Goal: Task Accomplishment & Management: Complete application form

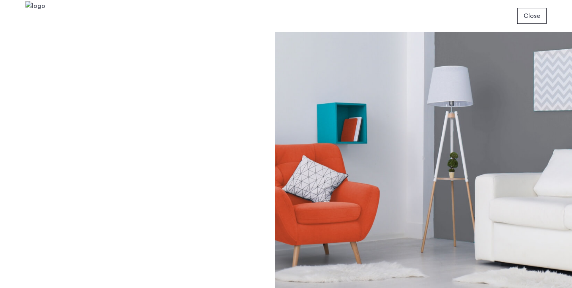
scroll to position [14, 0]
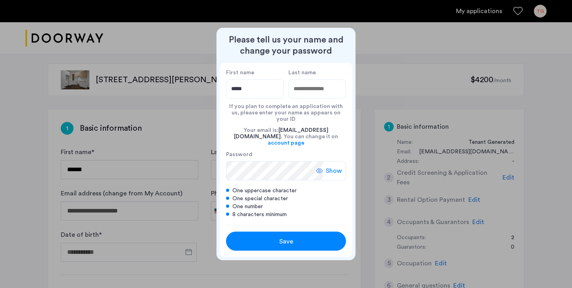
type input "*****"
click at [305, 94] on input "Last name" at bounding box center [317, 88] width 58 height 19
type input "****"
click at [286, 232] on button "Save" at bounding box center [286, 241] width 120 height 19
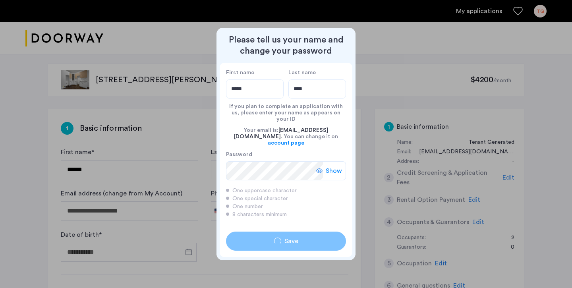
type input "*****"
type input "****"
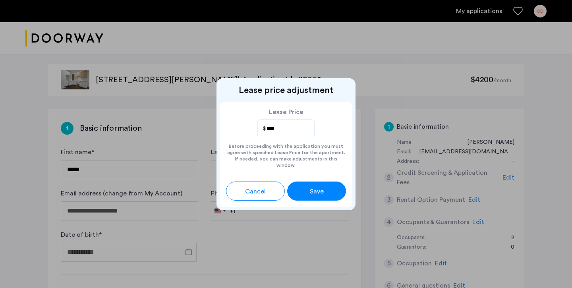
click at [334, 189] on button "Save" at bounding box center [316, 191] width 59 height 19
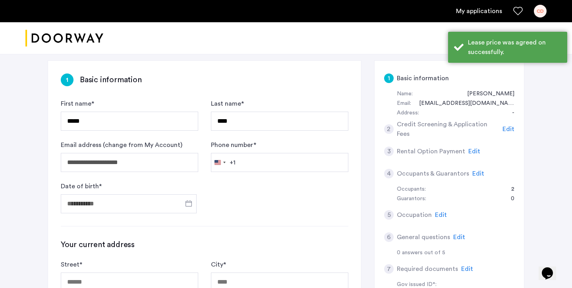
scroll to position [83, 0]
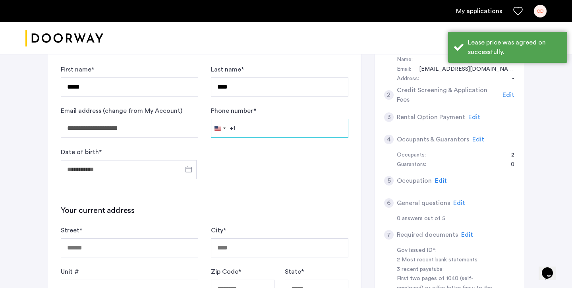
click at [296, 131] on input "Phone number *" at bounding box center [279, 128] width 137 height 19
type input "**********"
click at [188, 168] on span "Open calendar" at bounding box center [188, 169] width 19 height 19
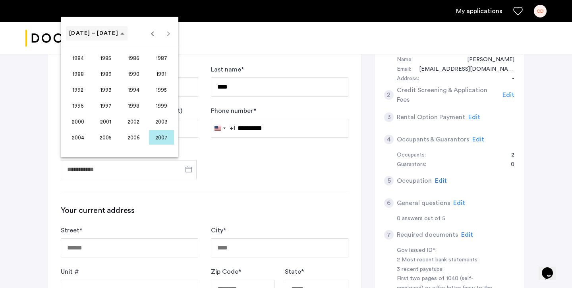
click at [110, 32] on span "[DATE] – [DATE]" at bounding box center [96, 33] width 55 height 7
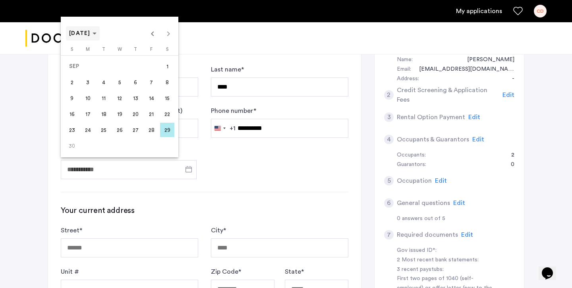
click at [100, 33] on span "Choose month and year" at bounding box center [83, 33] width 34 height 19
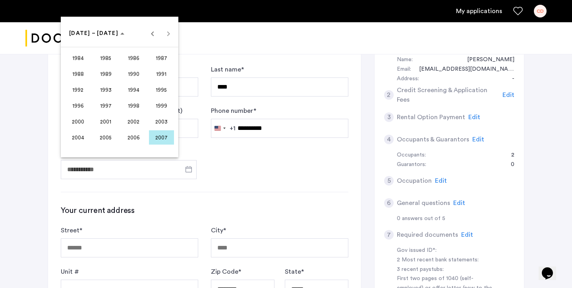
click at [129, 108] on span "1998" at bounding box center [133, 106] width 25 height 14
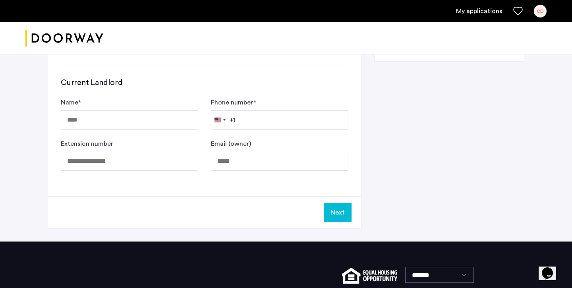
scroll to position [396, 0]
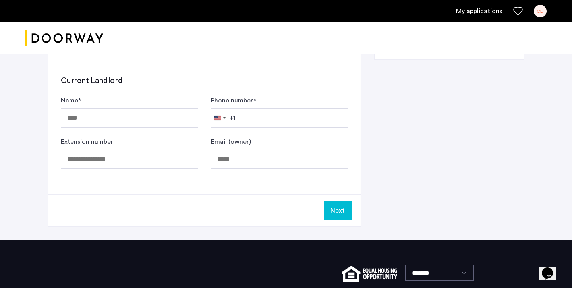
click at [143, 109] on div at bounding box center [286, 144] width 572 height 288
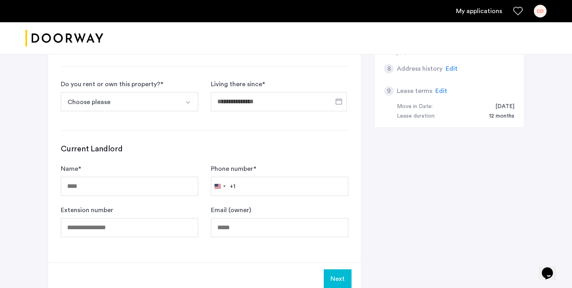
scroll to position [369, 0]
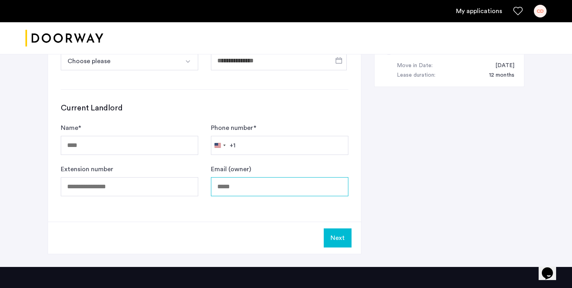
click at [236, 184] on input "Email (owner)" at bounding box center [279, 186] width 137 height 19
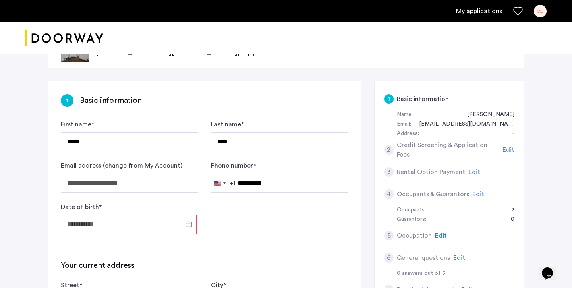
scroll to position [13, 0]
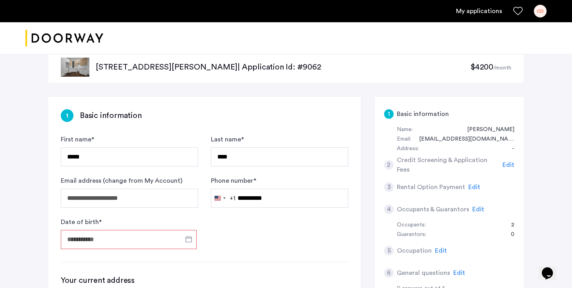
click at [143, 240] on input "Date of birth *" at bounding box center [129, 239] width 136 height 19
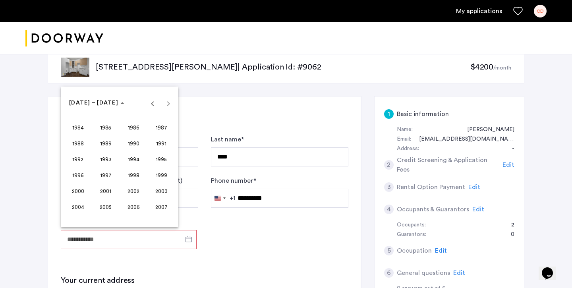
click at [135, 175] on span "1998" at bounding box center [133, 175] width 25 height 14
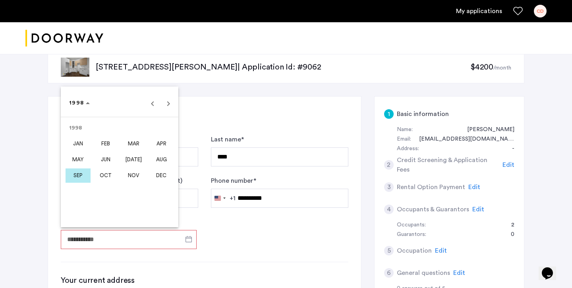
click at [208, 228] on div at bounding box center [286, 144] width 572 height 288
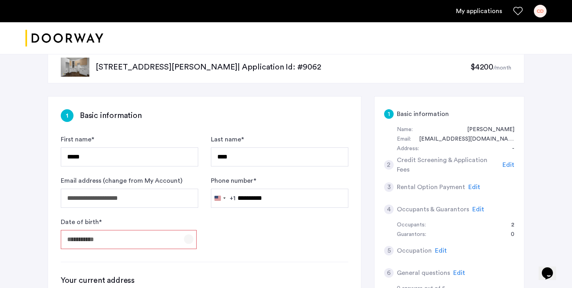
click at [196, 241] on span "Open calendar" at bounding box center [188, 239] width 19 height 19
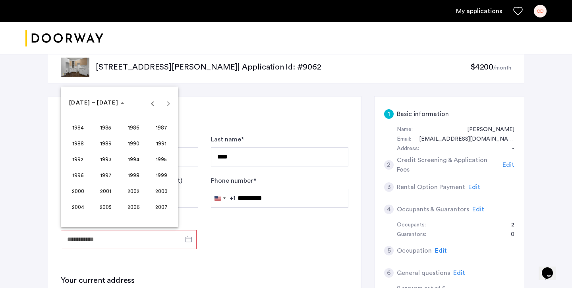
click at [130, 173] on span "1998" at bounding box center [133, 175] width 25 height 14
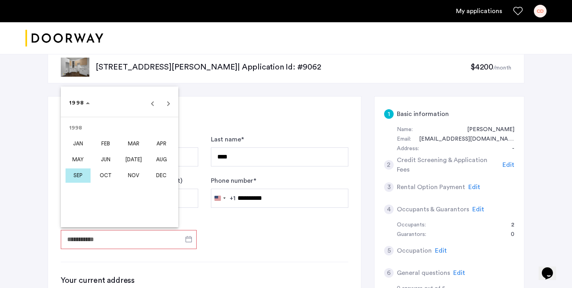
click at [79, 170] on span "SEP" at bounding box center [78, 175] width 25 height 14
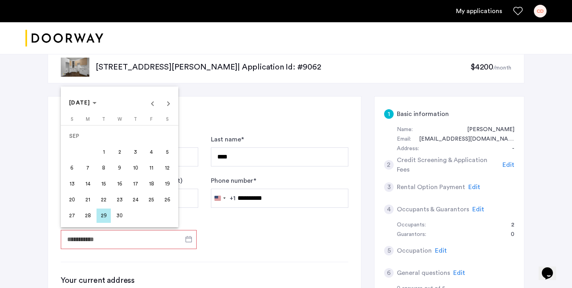
click at [138, 188] on span "17" at bounding box center [135, 184] width 14 height 14
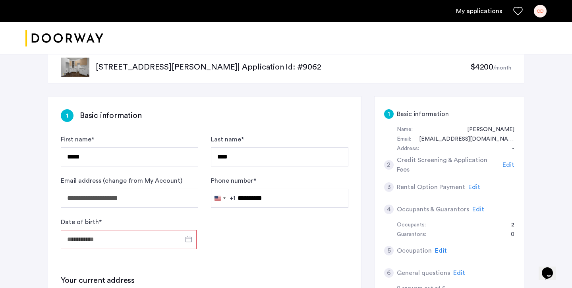
type input "**********"
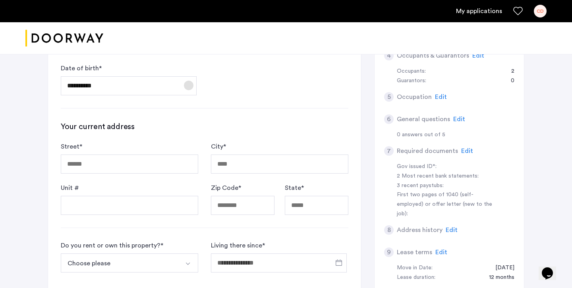
scroll to position [183, 0]
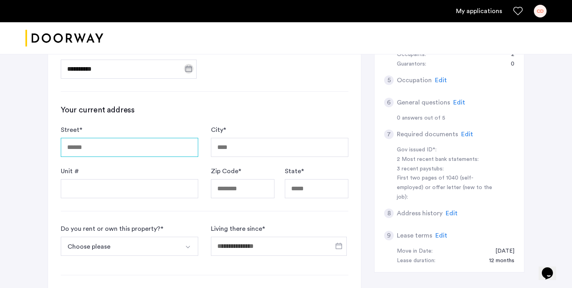
click at [138, 147] on input "Street *" at bounding box center [129, 147] width 137 height 19
type input "**********"
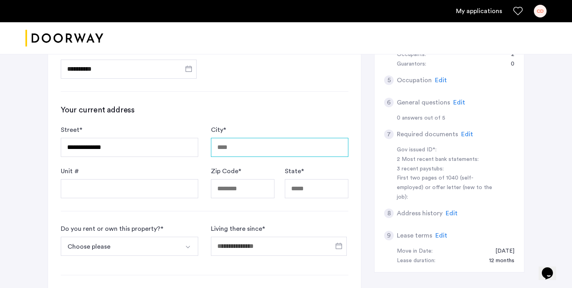
type input "********"
type input "*****"
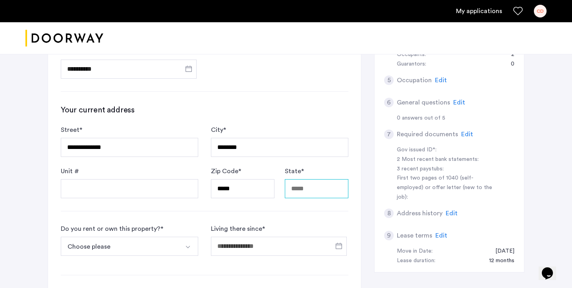
type input "**"
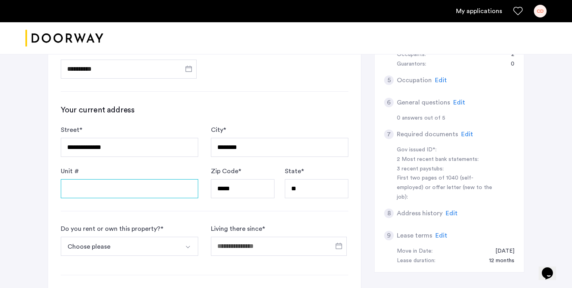
click at [137, 186] on input "Unit #" at bounding box center [129, 188] width 137 height 19
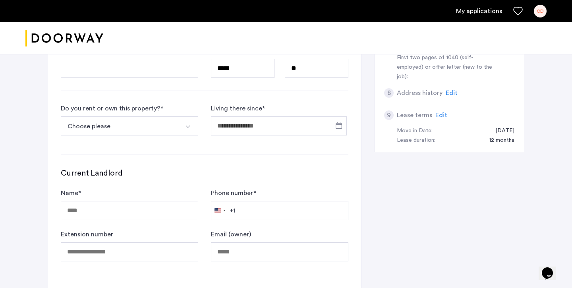
click at [173, 128] on button "Choose please" at bounding box center [120, 125] width 119 height 19
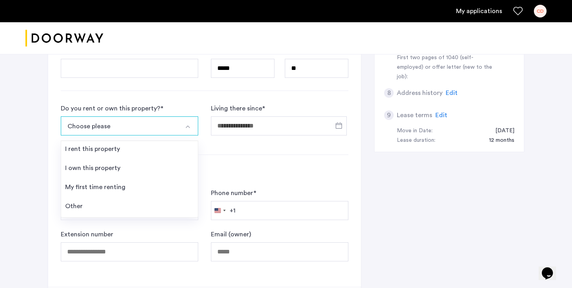
click at [188, 127] on img "Select option" at bounding box center [188, 127] width 6 height 6
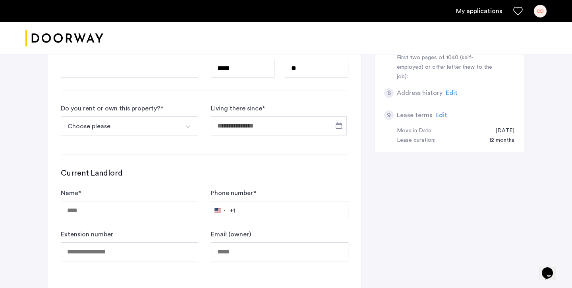
click at [144, 128] on button "Choose please" at bounding box center [120, 125] width 119 height 19
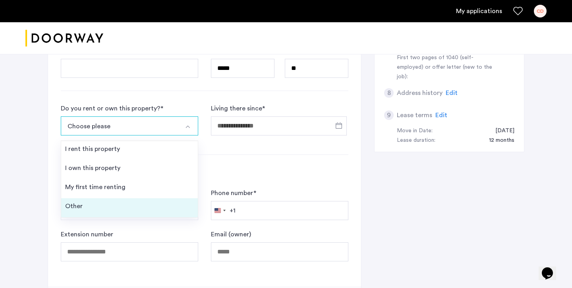
click at [120, 201] on li "Other" at bounding box center [129, 207] width 137 height 19
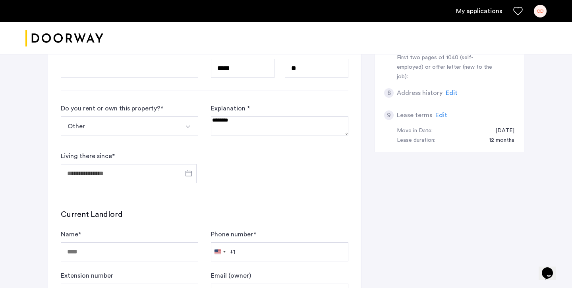
click at [241, 126] on textarea at bounding box center [279, 125] width 137 height 19
click at [183, 128] on button "Select option" at bounding box center [188, 125] width 19 height 19
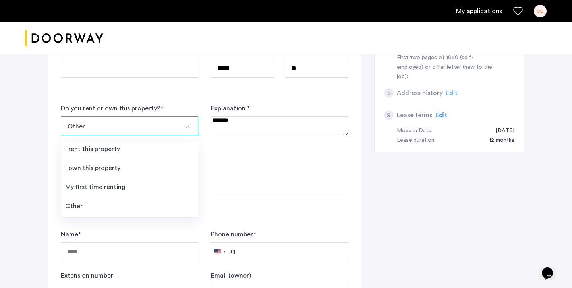
click at [231, 190] on div "**********" at bounding box center [204, 67] width 313 height 522
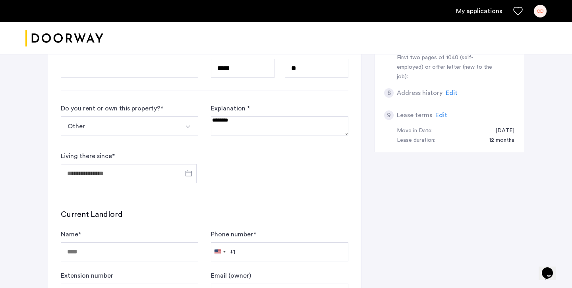
scroll to position [371, 0]
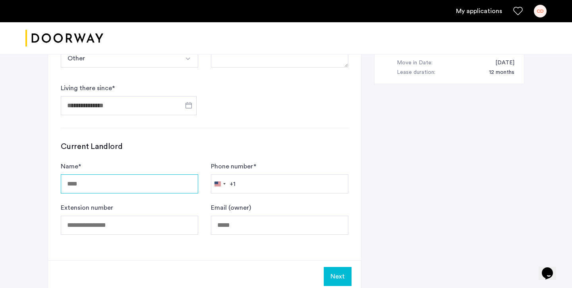
click at [180, 184] on input "Name *" at bounding box center [129, 183] width 137 height 19
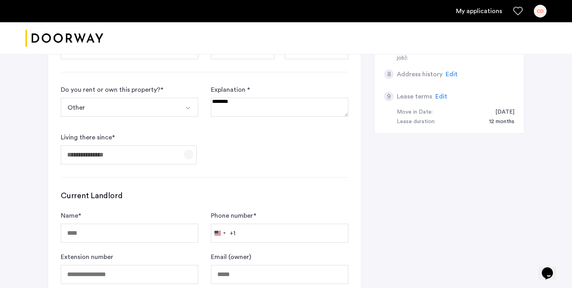
click at [190, 152] on span "Open calendar" at bounding box center [188, 154] width 19 height 19
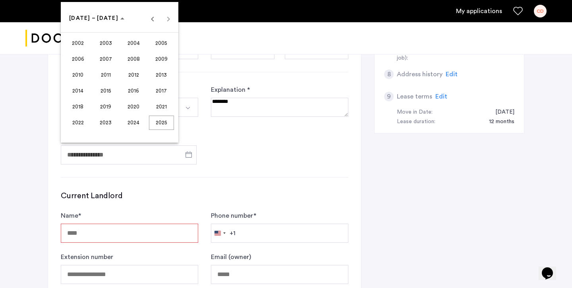
click at [186, 182] on div at bounding box center [286, 144] width 572 height 288
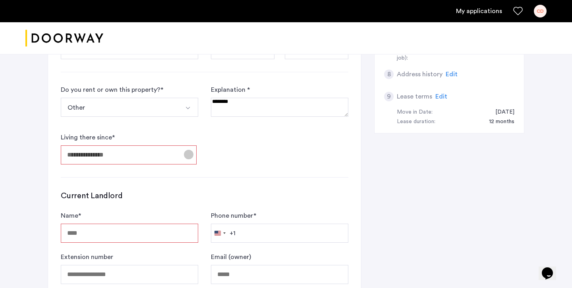
click at [182, 161] on span "Open calendar" at bounding box center [188, 154] width 19 height 19
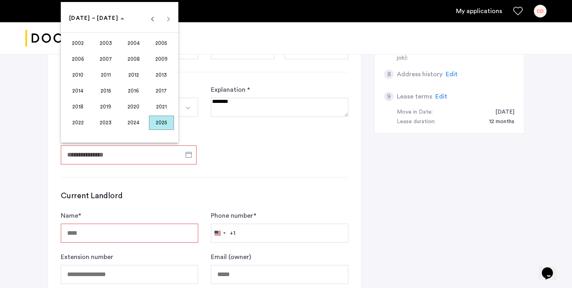
click at [157, 120] on span "2025" at bounding box center [161, 123] width 25 height 14
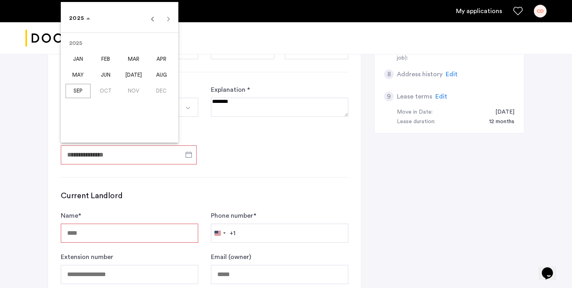
click at [139, 73] on span "[DATE]" at bounding box center [133, 75] width 25 height 14
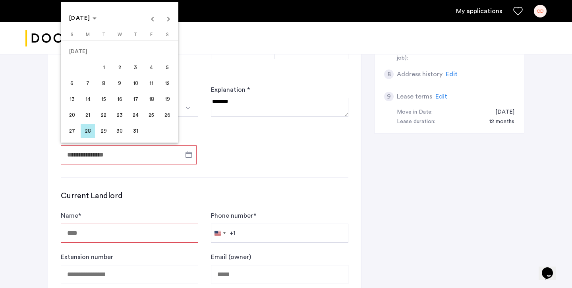
click at [90, 129] on span "28" at bounding box center [88, 131] width 14 height 14
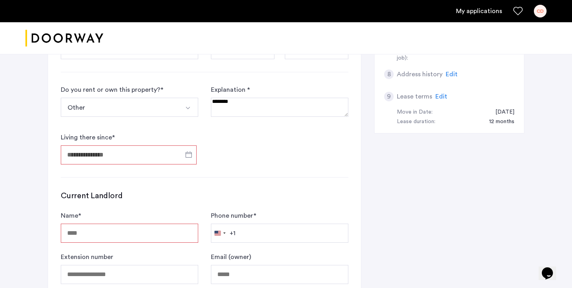
type input "**********"
click at [235, 102] on textarea at bounding box center [279, 107] width 137 height 19
type textarea "**********"
click at [186, 110] on img "Select option" at bounding box center [188, 108] width 6 height 6
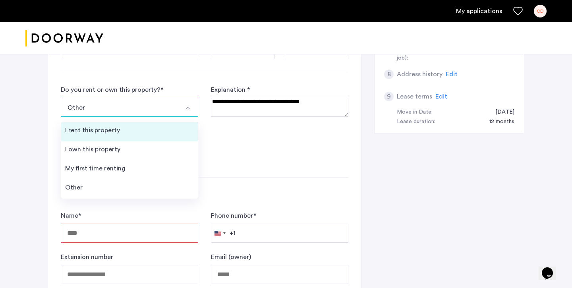
click at [153, 134] on li "I rent this property" at bounding box center [129, 131] width 137 height 19
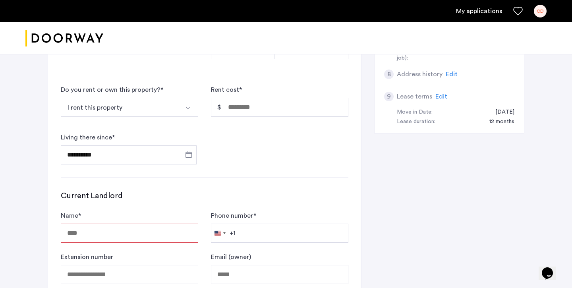
click at [179, 102] on button "Select option" at bounding box center [188, 107] width 19 height 19
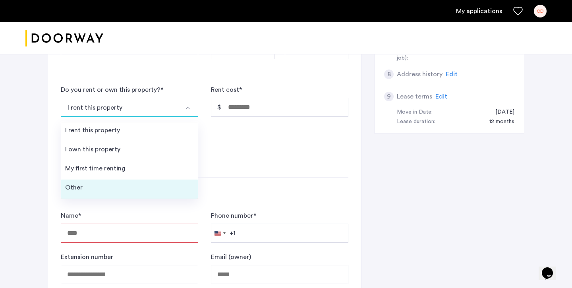
click at [145, 184] on li "Other" at bounding box center [129, 189] width 137 height 19
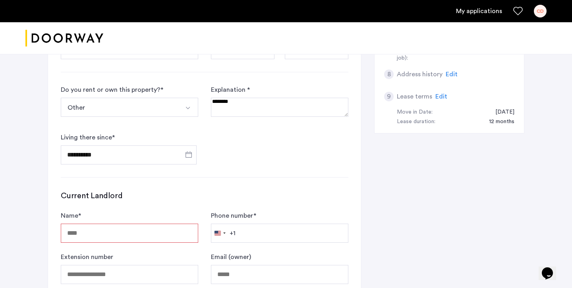
click at [176, 108] on button "Other" at bounding box center [120, 107] width 119 height 19
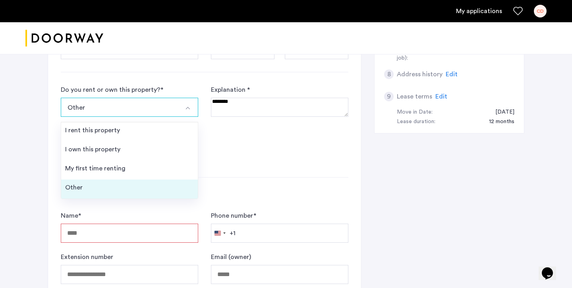
click at [130, 181] on li "Other" at bounding box center [129, 189] width 137 height 19
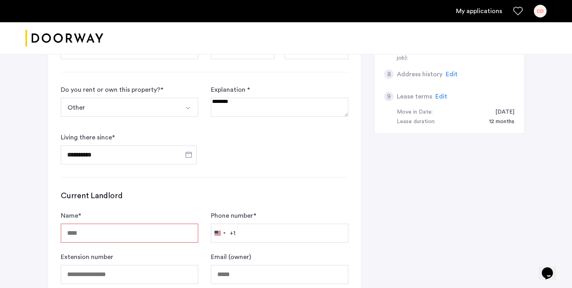
click at [222, 105] on textarea at bounding box center [279, 107] width 137 height 19
type textarea "*"
click at [222, 105] on textarea at bounding box center [279, 107] width 137 height 19
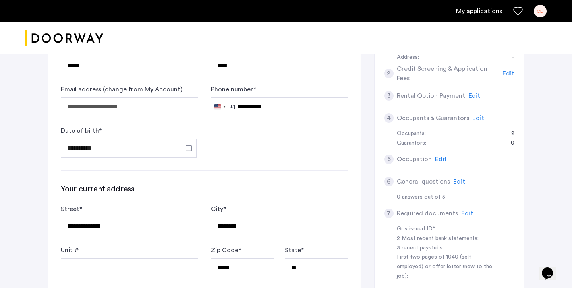
scroll to position [100, 0]
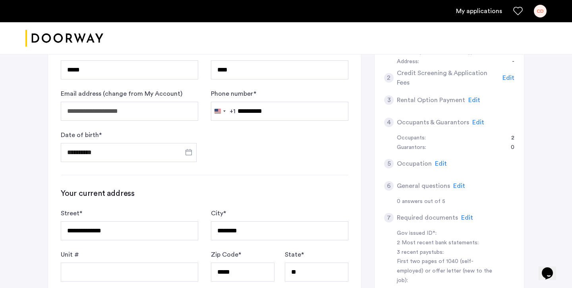
type textarea "**********"
click at [507, 79] on span "Edit" at bounding box center [509, 78] width 12 height 6
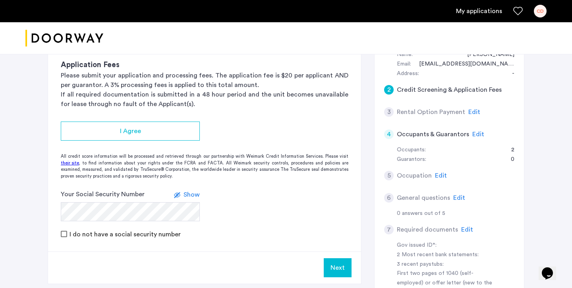
scroll to position [182, 0]
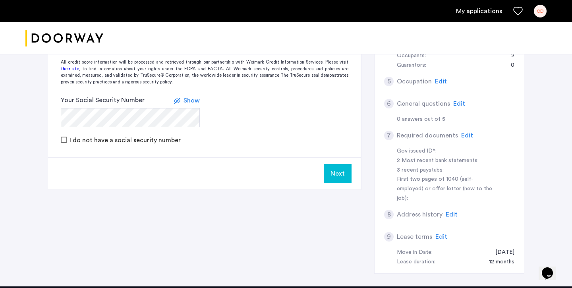
click at [455, 105] on span "Edit" at bounding box center [459, 104] width 12 height 6
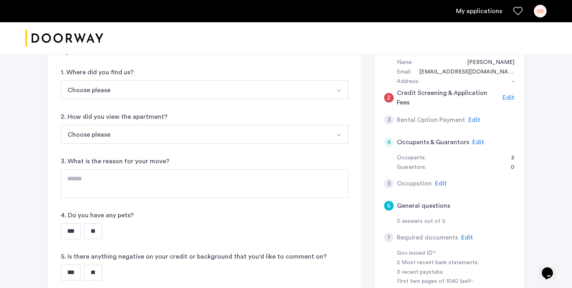
scroll to position [78, 0]
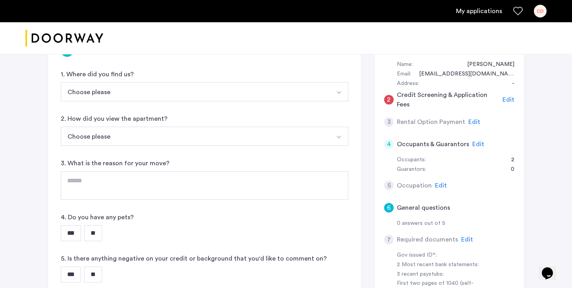
click at [297, 140] on button "Choose please" at bounding box center [195, 136] width 269 height 19
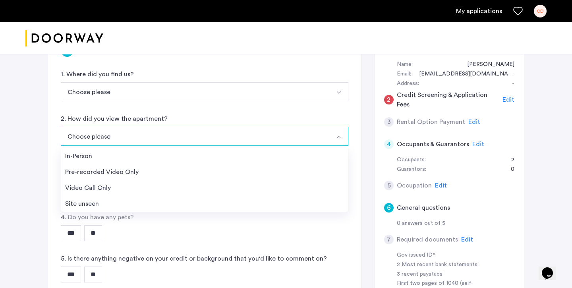
click at [280, 87] on button "Choose please" at bounding box center [195, 91] width 269 height 19
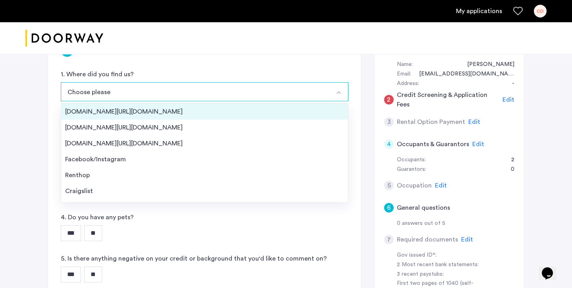
click at [244, 115] on div "[DOMAIN_NAME][URL][DOMAIN_NAME]" at bounding box center [204, 112] width 279 height 10
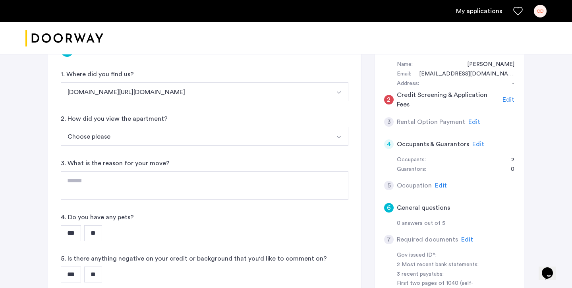
click at [237, 131] on button "Choose please" at bounding box center [195, 136] width 269 height 19
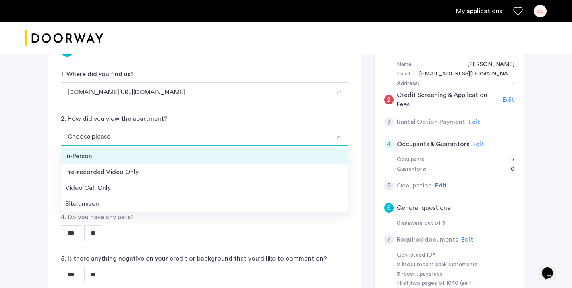
drag, startPoint x: 218, startPoint y: 164, endPoint x: 218, endPoint y: 157, distance: 8.0
click at [218, 157] on ul "In-Person Pre-recorded Video Only Video Call Only Site unseen" at bounding box center [205, 180] width 288 height 64
click at [218, 157] on div "In-Person" at bounding box center [204, 156] width 279 height 10
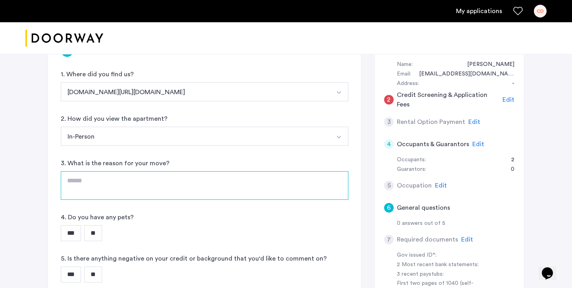
click at [214, 180] on textarea at bounding box center [205, 185] width 288 height 29
type textarea "*"
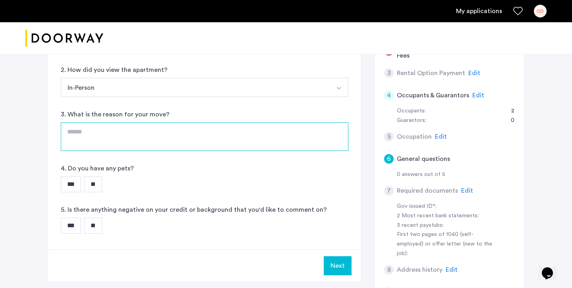
scroll to position [124, 0]
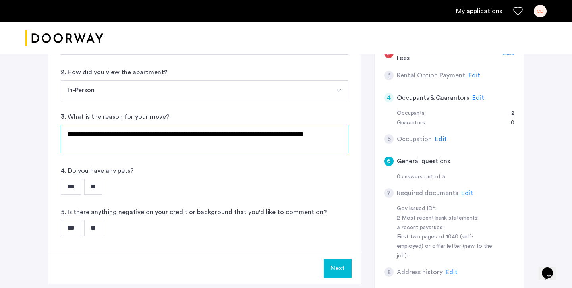
type textarea "**********"
click at [176, 141] on textarea "**********" at bounding box center [205, 139] width 288 height 29
click at [176, 140] on textarea "**********" at bounding box center [205, 139] width 288 height 29
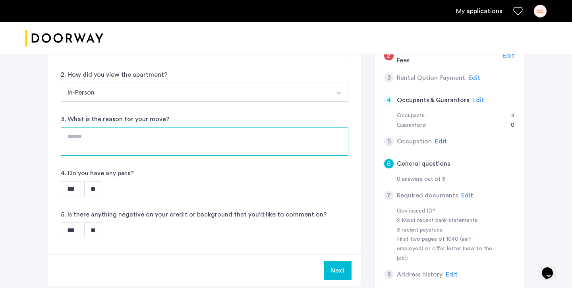
scroll to position [0, 0]
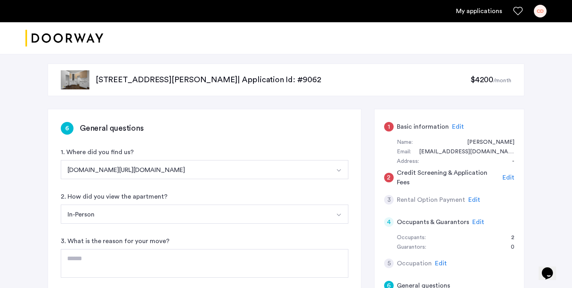
click at [423, 142] on div "Name: [PERSON_NAME]" at bounding box center [456, 143] width 118 height 10
click at [455, 126] on span "Edit" at bounding box center [458, 127] width 12 height 6
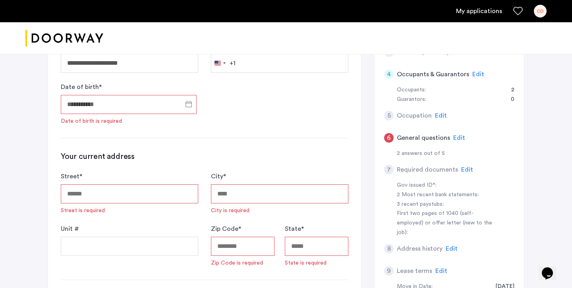
scroll to position [149, 0]
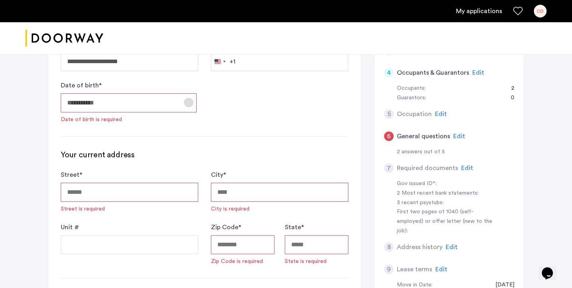
click at [189, 101] on span "Open calendar" at bounding box center [188, 102] width 19 height 19
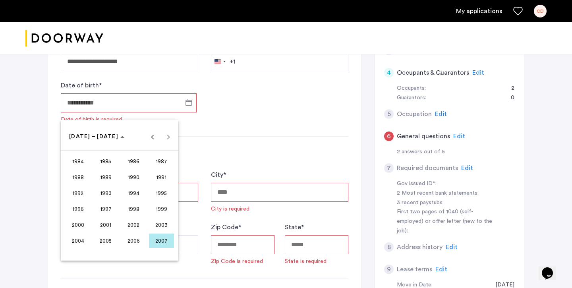
click at [137, 208] on span "1998" at bounding box center [133, 209] width 25 height 14
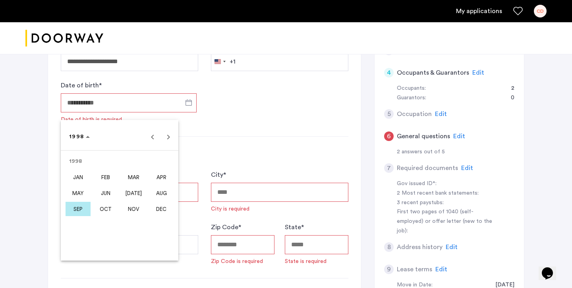
click at [79, 207] on span "SEP" at bounding box center [78, 209] width 25 height 14
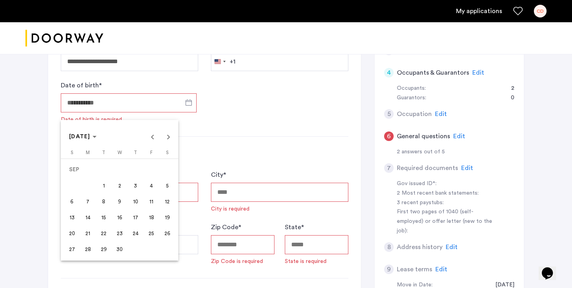
click at [134, 215] on span "17" at bounding box center [135, 217] width 14 height 14
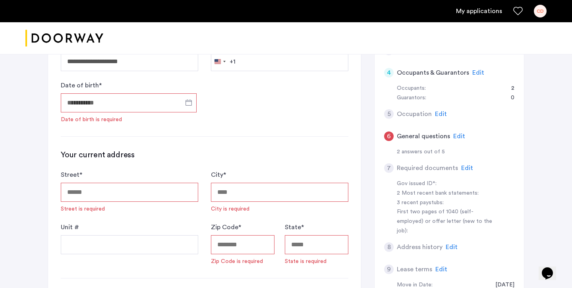
type input "**********"
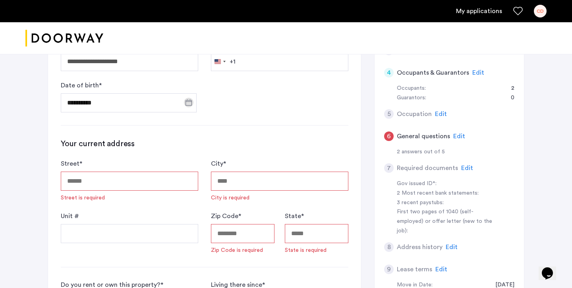
click at [149, 182] on input "Street *" at bounding box center [129, 181] width 137 height 19
type input "**********"
type input "********"
type input "*****"
type input "**"
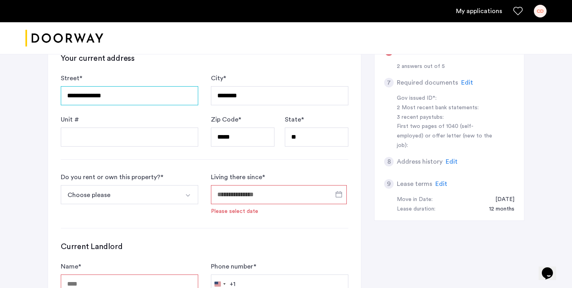
scroll to position [264, 0]
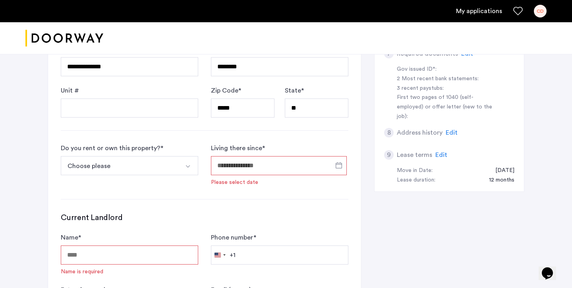
click at [175, 162] on button "Choose please" at bounding box center [120, 165] width 119 height 19
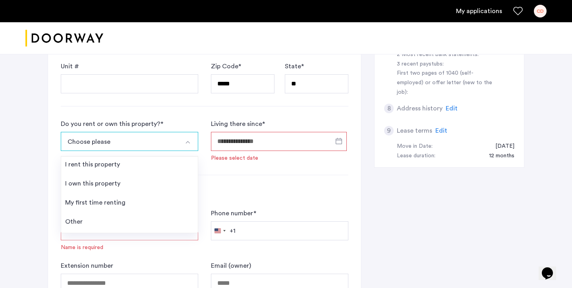
scroll to position [289, 0]
click at [221, 201] on div "Current Landlord Name * Name is required Phone number * [GEOGRAPHIC_DATA] +1 +1…" at bounding box center [205, 239] width 288 height 105
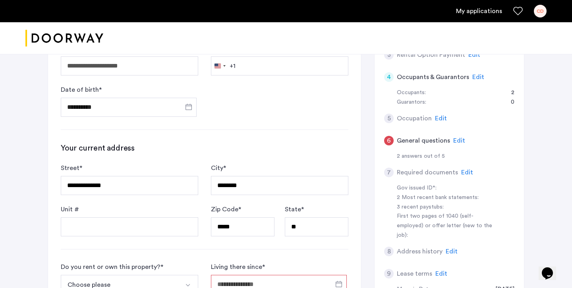
scroll to position [228, 0]
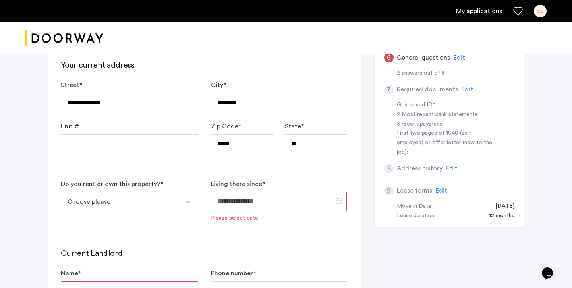
click at [174, 195] on button "Choose please" at bounding box center [120, 201] width 119 height 19
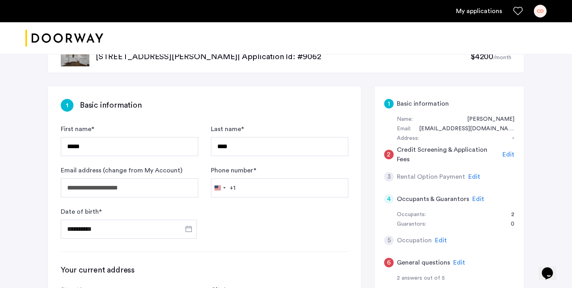
scroll to position [39, 0]
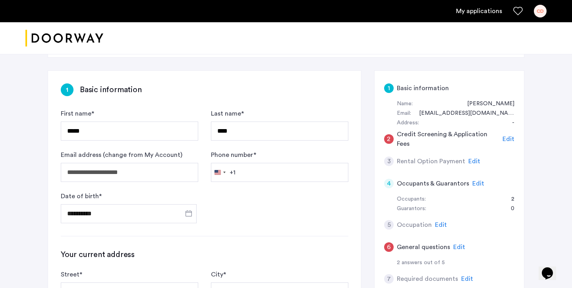
click at [468, 162] on span "Edit" at bounding box center [474, 161] width 12 height 6
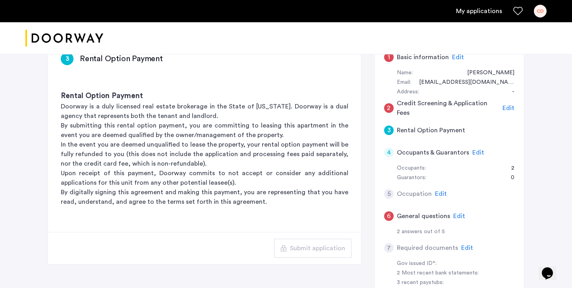
scroll to position [0, 0]
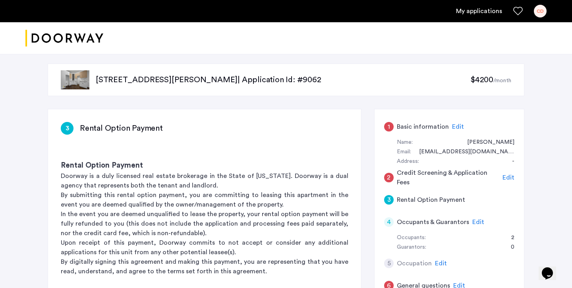
click at [324, 190] on p "By submitting this rental option payment, you are committing to leasing this ap…" at bounding box center [205, 199] width 288 height 19
click at [456, 131] on div "1 Basic information Edit" at bounding box center [449, 127] width 130 height 22
click at [456, 128] on span "Edit" at bounding box center [458, 127] width 12 height 6
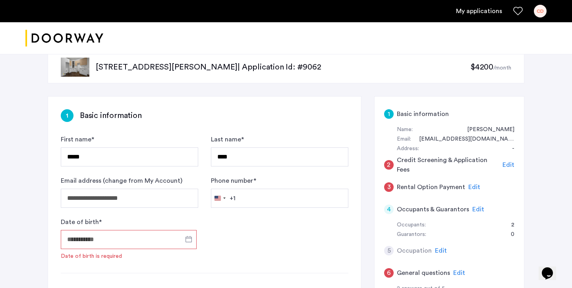
scroll to position [27, 0]
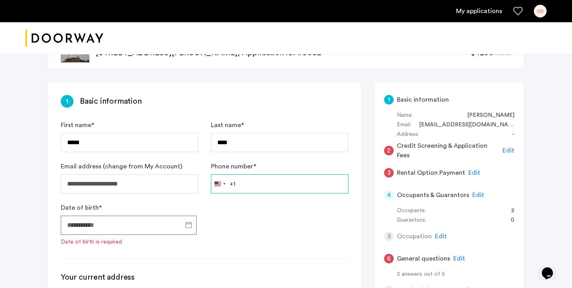
click at [279, 178] on input "Phone number *" at bounding box center [279, 183] width 137 height 19
type input "**********"
click at [193, 218] on span "Open calendar" at bounding box center [188, 224] width 19 height 19
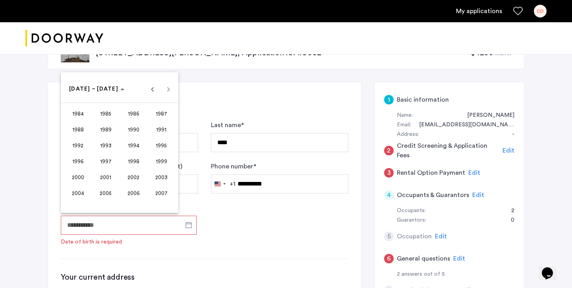
click at [137, 154] on button "1998" at bounding box center [134, 161] width 28 height 16
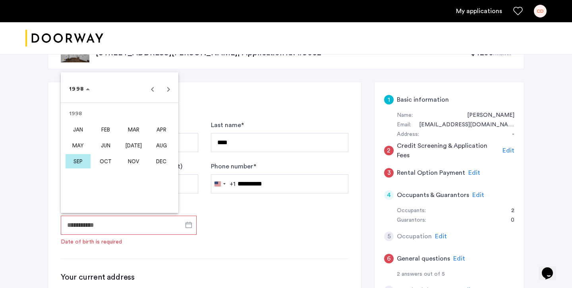
click at [73, 171] on div "[DATE] FEB MAR APR MAY JUN [DATE] AUG SEP OCT NOV DEC" at bounding box center [120, 137] width 118 height 70
click at [75, 163] on span "SEP" at bounding box center [78, 161] width 25 height 14
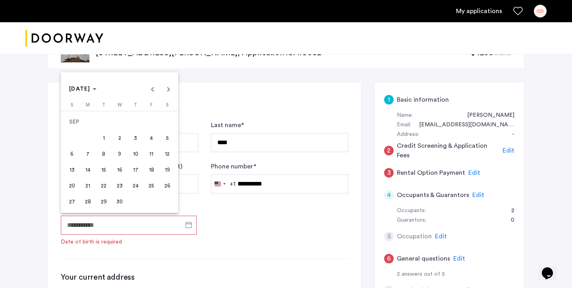
click at [137, 166] on span "17" at bounding box center [135, 169] width 14 height 14
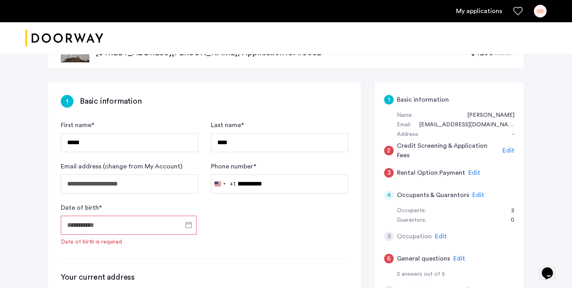
type input "**********"
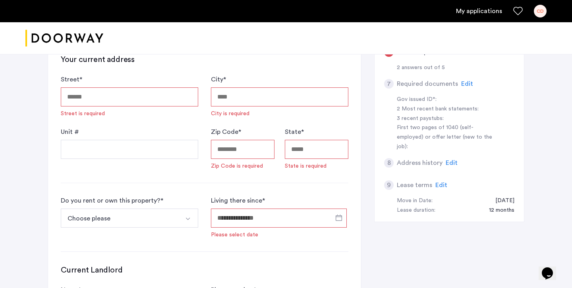
scroll to position [179, 0]
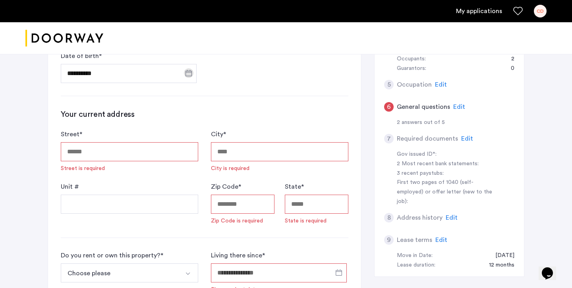
click at [111, 156] on input "Street *" at bounding box center [129, 151] width 137 height 19
type input "**********"
type input "********"
type input "*****"
type input "**"
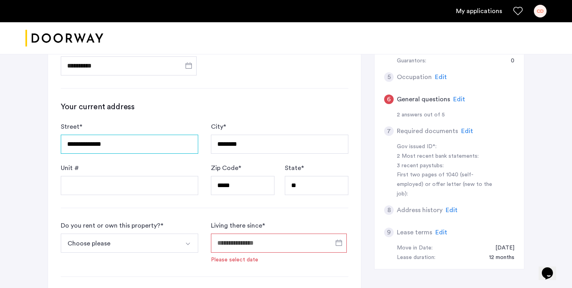
scroll to position [314, 0]
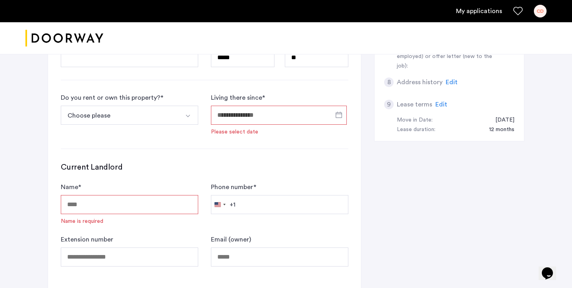
click at [186, 120] on button "Select option" at bounding box center [188, 115] width 19 height 19
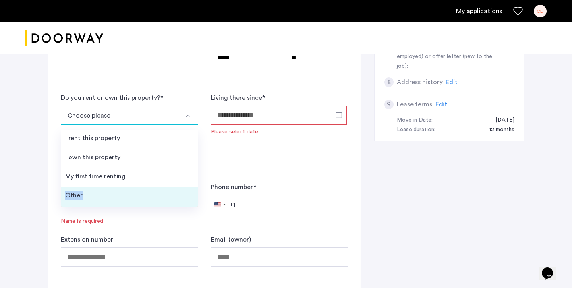
drag, startPoint x: 165, startPoint y: 185, endPoint x: 163, endPoint y: 193, distance: 9.0
click at [163, 193] on ul "I rent this property I own this property My first time renting Other" at bounding box center [129, 168] width 137 height 77
click at [163, 193] on li "Other" at bounding box center [129, 197] width 137 height 19
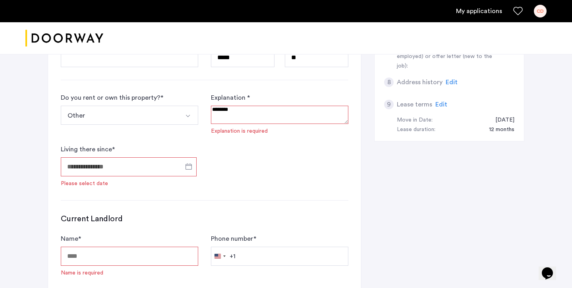
click at [228, 109] on textarea at bounding box center [279, 115] width 137 height 18
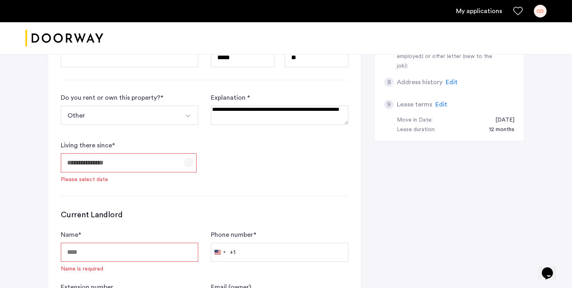
click at [184, 170] on span "Open calendar" at bounding box center [188, 162] width 19 height 19
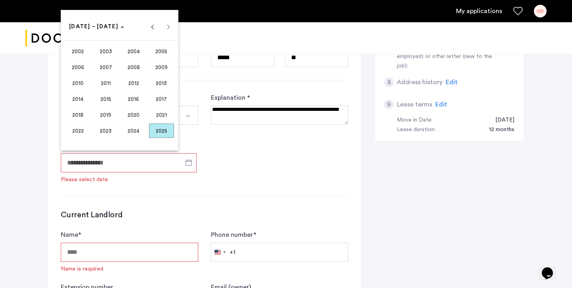
click at [330, 109] on div at bounding box center [286, 144] width 572 height 288
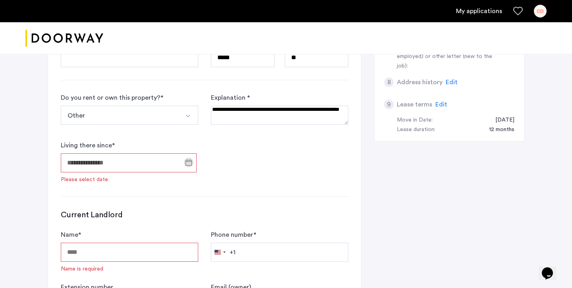
click at [333, 113] on textarea at bounding box center [279, 115] width 137 height 19
type textarea "**********"
click at [182, 163] on span "Open calendar" at bounding box center [188, 162] width 19 height 19
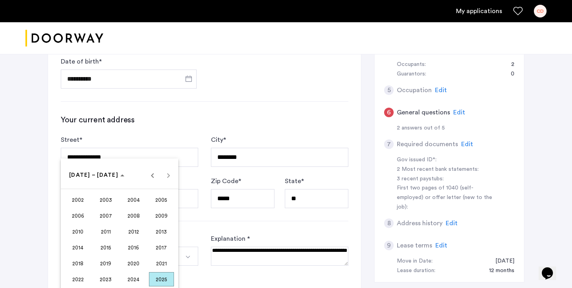
scroll to position [187, 0]
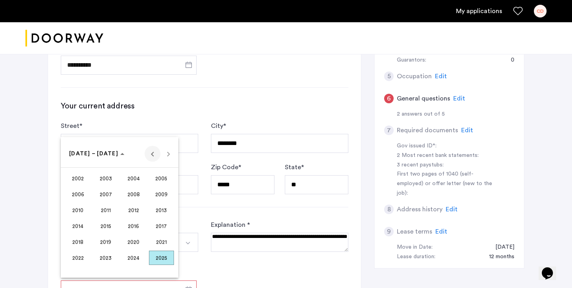
click at [149, 152] on span "Previous 24 years" at bounding box center [153, 154] width 16 height 16
click at [85, 255] on span "1998" at bounding box center [78, 258] width 25 height 14
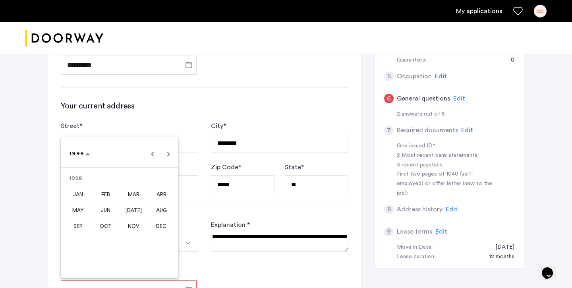
click at [138, 215] on span "[DATE]" at bounding box center [133, 210] width 25 height 14
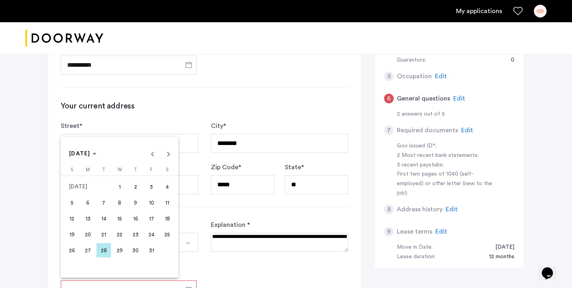
click at [105, 249] on span "28" at bounding box center [104, 250] width 14 height 14
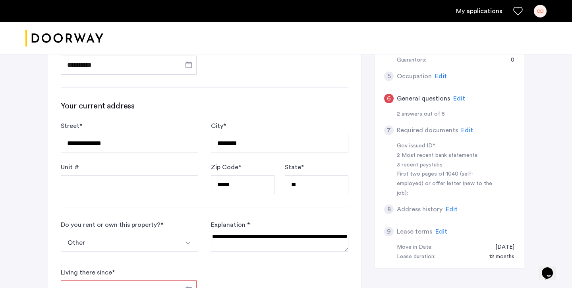
type input "**********"
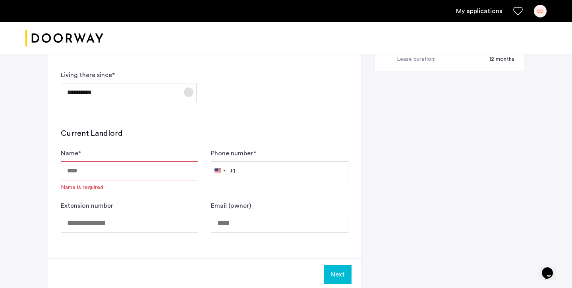
scroll to position [386, 0]
click at [116, 168] on input "Name *" at bounding box center [129, 169] width 137 height 19
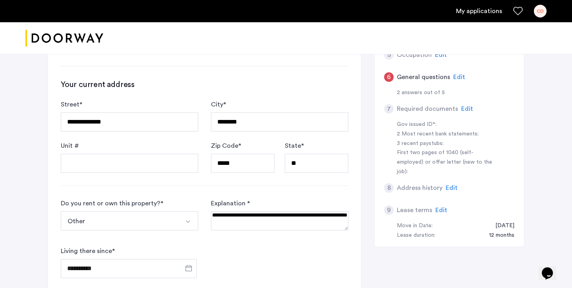
scroll to position [232, 0]
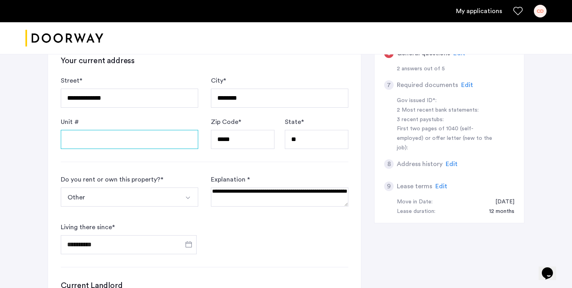
click at [107, 133] on input "Unit #" at bounding box center [129, 139] width 137 height 19
type input "*"
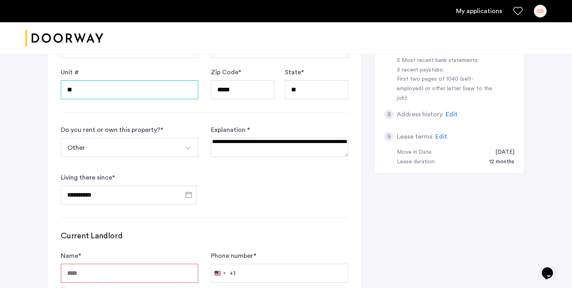
scroll to position [289, 0]
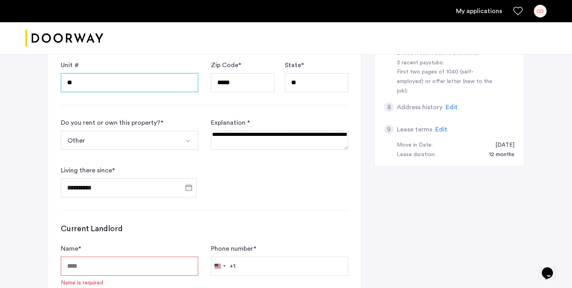
type input "**"
click at [189, 187] on span "Open calendar" at bounding box center [188, 187] width 19 height 19
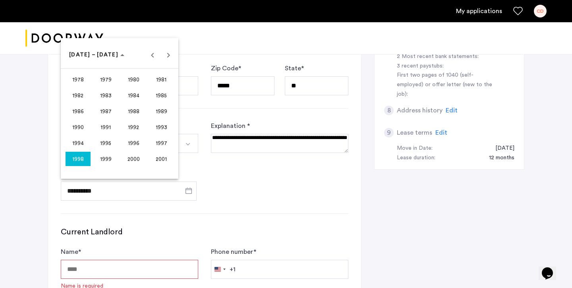
scroll to position [280, 0]
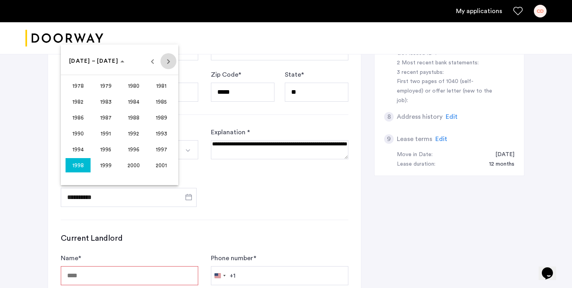
click at [167, 62] on span "Next 24 years" at bounding box center [168, 61] width 16 height 16
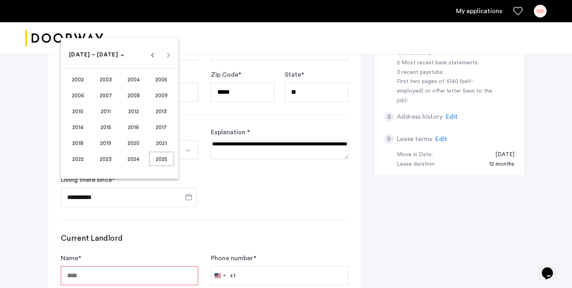
scroll to position [287, 0]
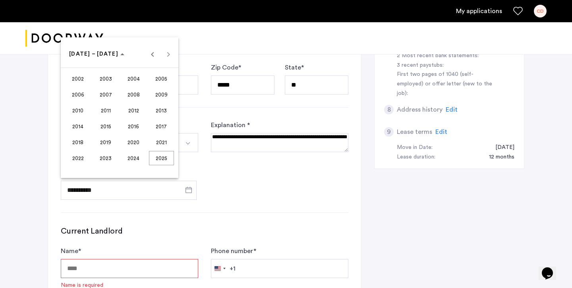
click at [158, 158] on span "2025" at bounding box center [161, 158] width 25 height 14
click at [158, 110] on span "AUG" at bounding box center [161, 110] width 25 height 14
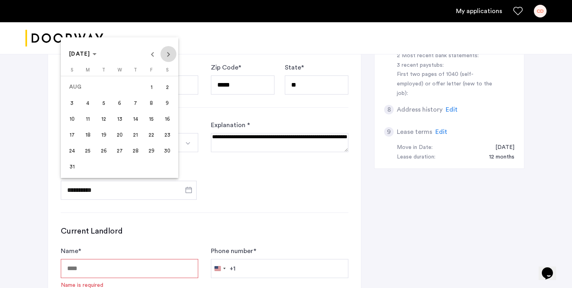
click at [166, 55] on span "Next month" at bounding box center [168, 54] width 16 height 16
click at [86, 100] on span "1" at bounding box center [88, 103] width 14 height 14
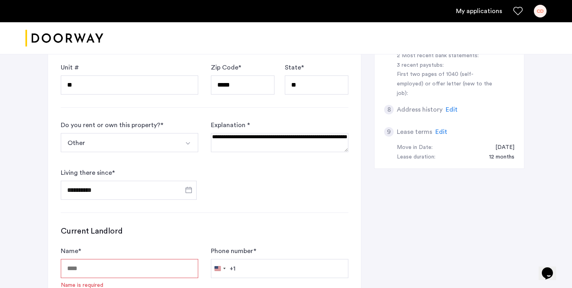
type input "**********"
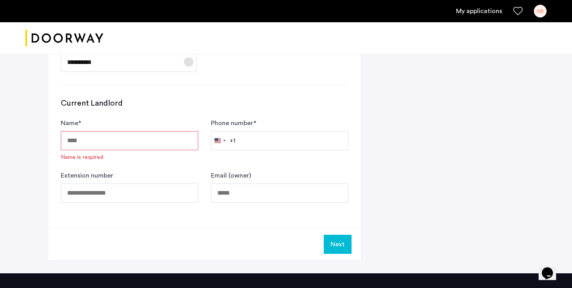
scroll to position [418, 0]
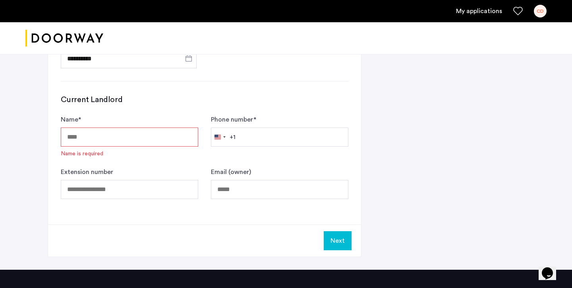
click at [155, 134] on input "Name *" at bounding box center [129, 137] width 137 height 19
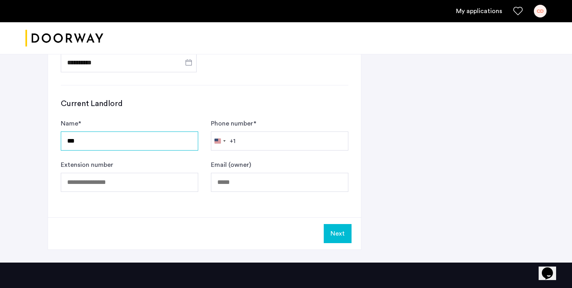
scroll to position [396, 0]
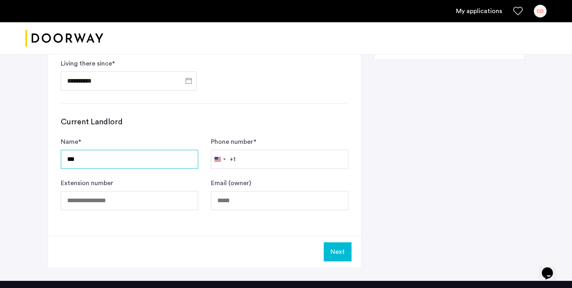
click at [174, 160] on input "***" at bounding box center [129, 159] width 137 height 19
drag, startPoint x: 84, startPoint y: 158, endPoint x: 51, endPoint y: 155, distance: 33.5
type input "**********"
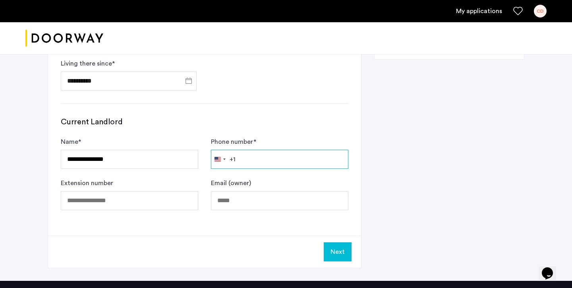
click at [251, 158] on input "Phone number *" at bounding box center [279, 159] width 137 height 19
type input "**********"
click at [245, 199] on input "Email (owner)" at bounding box center [279, 200] width 137 height 19
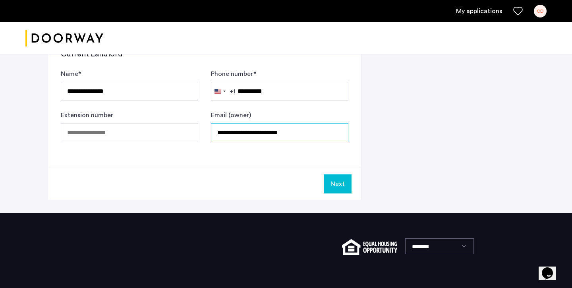
scroll to position [466, 0]
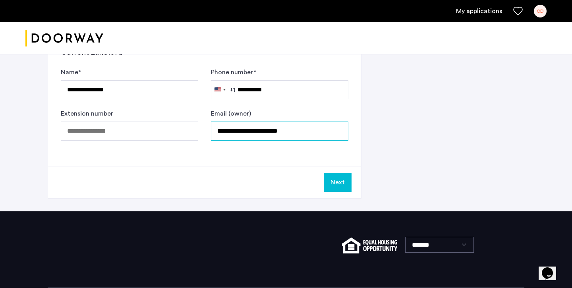
type input "**********"
click at [340, 182] on button "Next" at bounding box center [338, 182] width 28 height 19
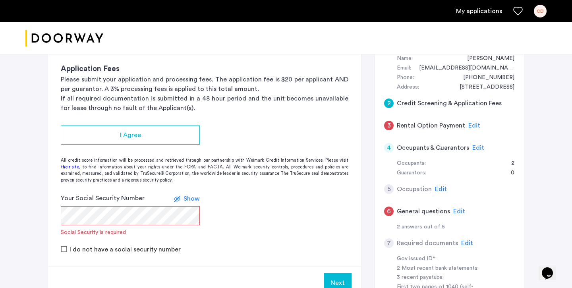
scroll to position [85, 0]
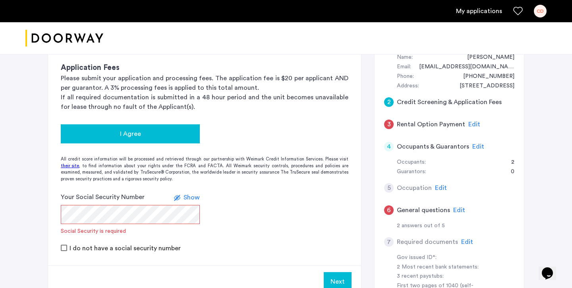
click at [144, 133] on div "I Agree" at bounding box center [130, 134] width 126 height 10
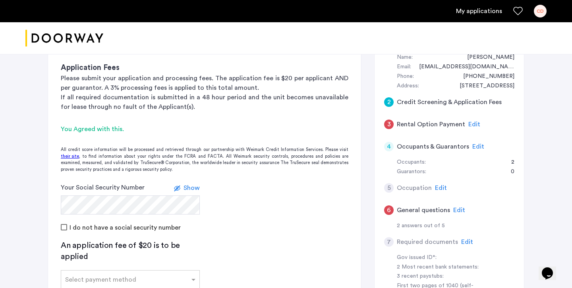
click at [191, 189] on span "Show" at bounding box center [192, 188] width 16 height 6
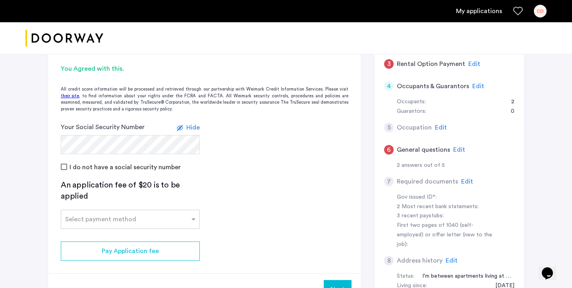
scroll to position [155, 0]
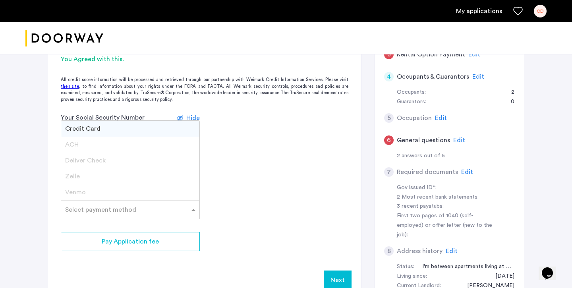
click at [193, 211] on span at bounding box center [194, 210] width 10 height 10
click at [154, 128] on div "Credit Card" at bounding box center [130, 129] width 138 height 16
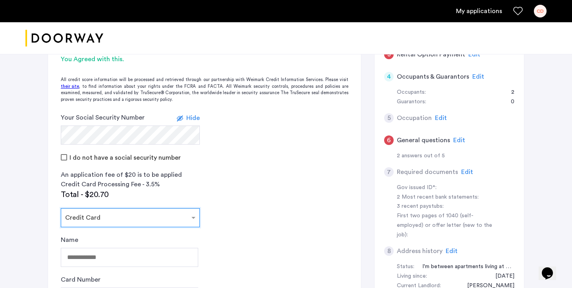
scroll to position [179, 0]
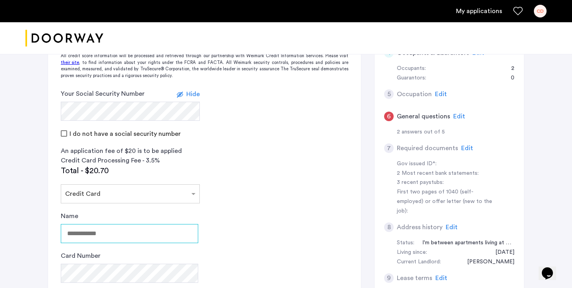
click at [120, 234] on input "Name" at bounding box center [129, 233] width 137 height 19
type input "**********"
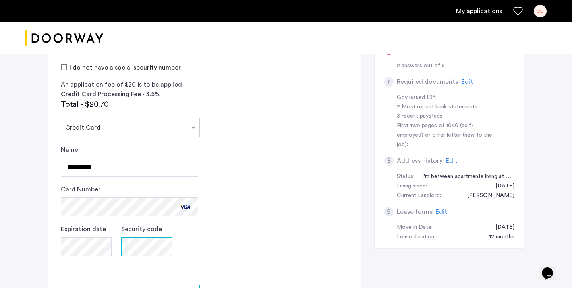
scroll to position [353, 0]
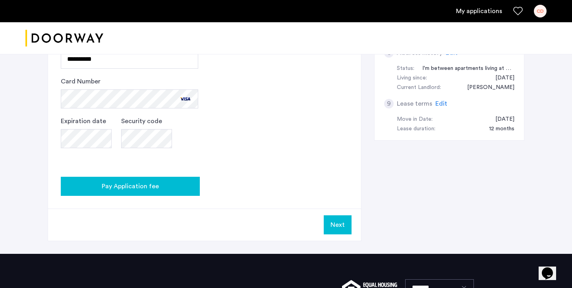
click at [176, 184] on div "Pay Application fee" at bounding box center [130, 187] width 126 height 10
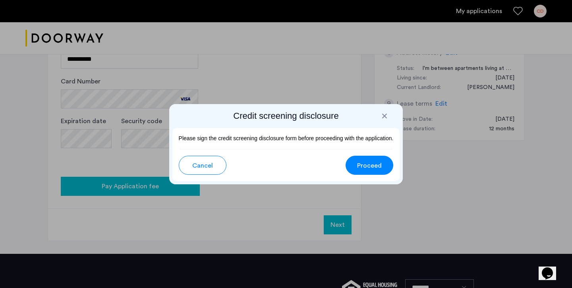
scroll to position [0, 0]
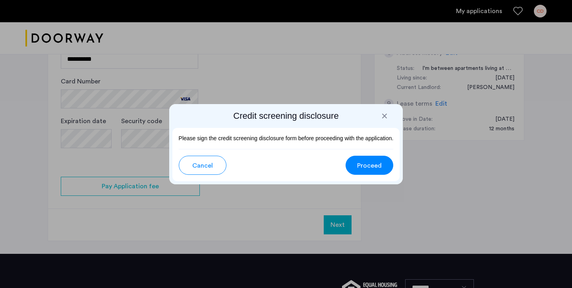
click at [382, 170] on button "Proceed" at bounding box center [370, 165] width 48 height 19
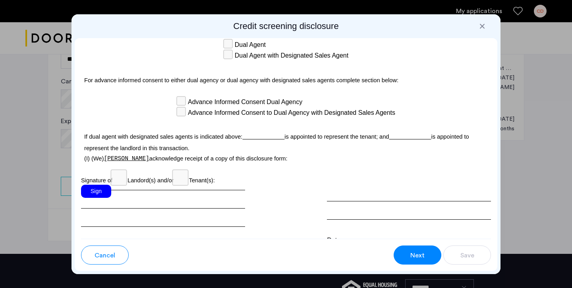
scroll to position [2280, 0]
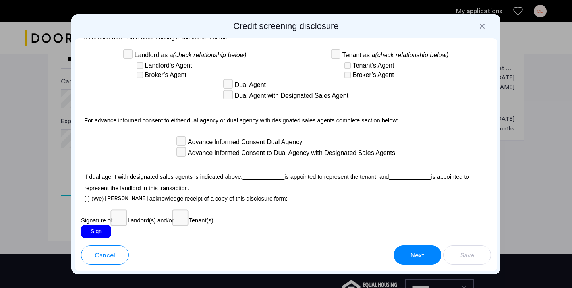
click at [97, 225] on div "Sign" at bounding box center [96, 231] width 30 height 13
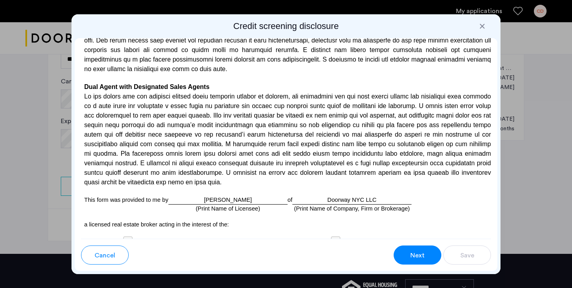
scroll to position [2346, 0]
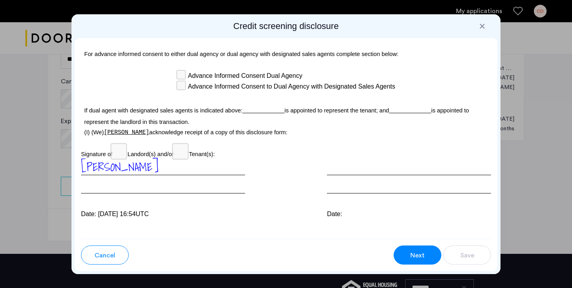
click at [422, 256] on span "Next" at bounding box center [417, 256] width 14 height 10
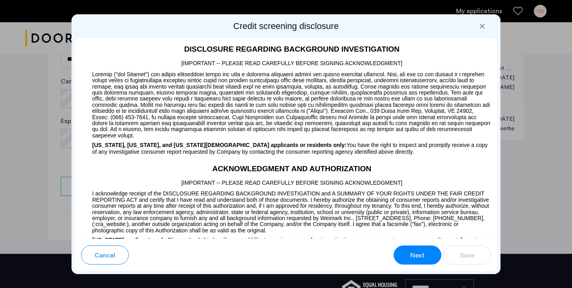
scroll to position [616, 0]
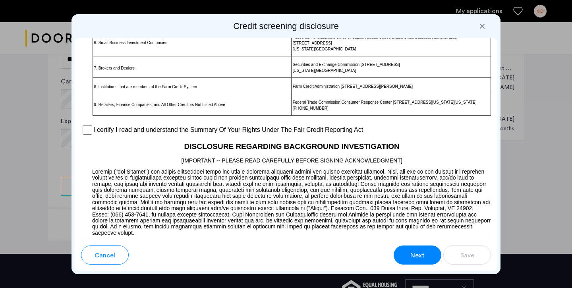
click at [95, 135] on label "I certify I read and understand the Summary Of Your Rights Under The Fair Credi…" at bounding box center [228, 130] width 270 height 10
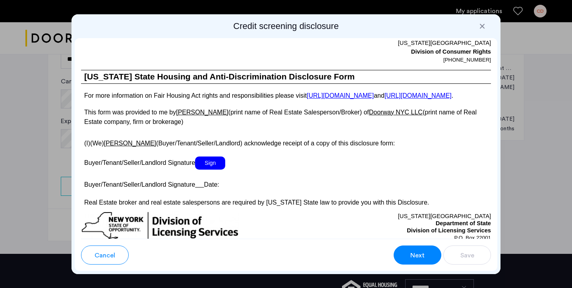
scroll to position [2353, 0]
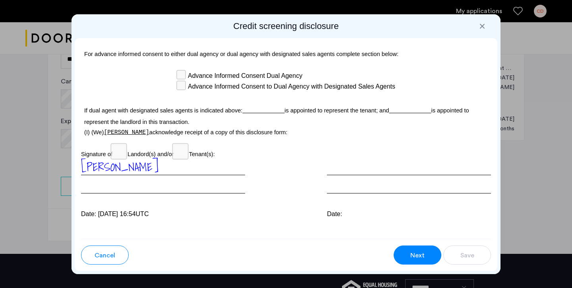
click at [413, 257] on span "Next" at bounding box center [417, 256] width 14 height 10
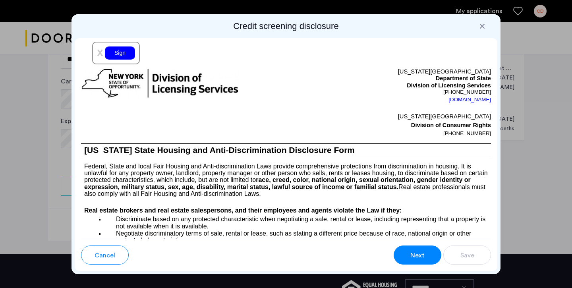
scroll to position [901, 0]
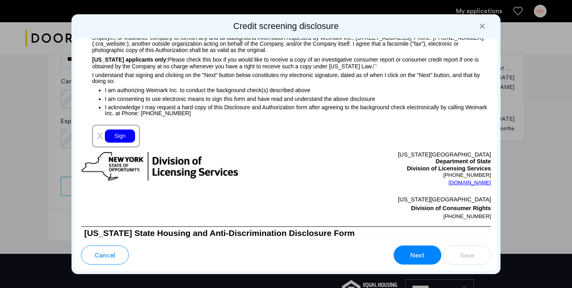
click at [117, 138] on div "Sign" at bounding box center [120, 136] width 30 height 13
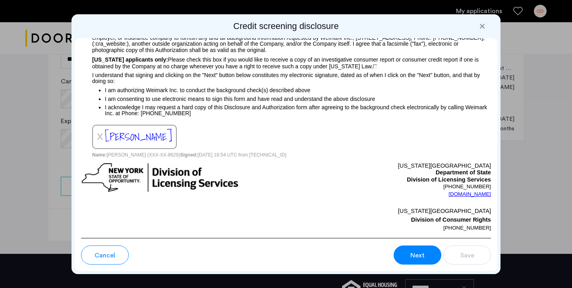
click at [423, 254] on span "Next" at bounding box center [417, 256] width 14 height 10
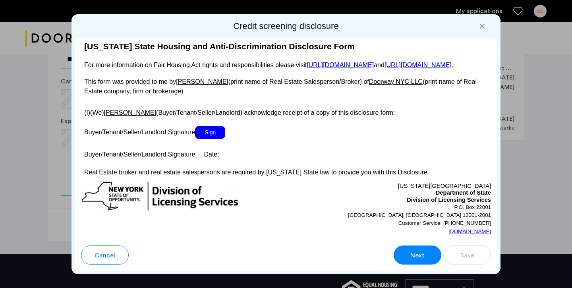
scroll to position [1483, 0]
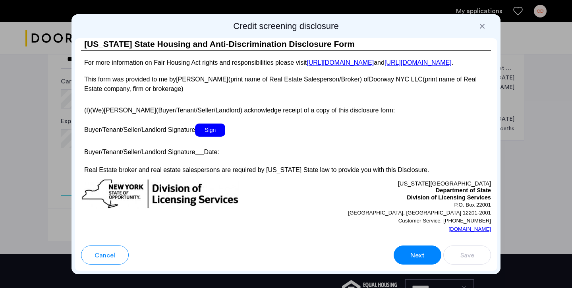
click at [210, 136] on span "Sign" at bounding box center [210, 130] width 30 height 13
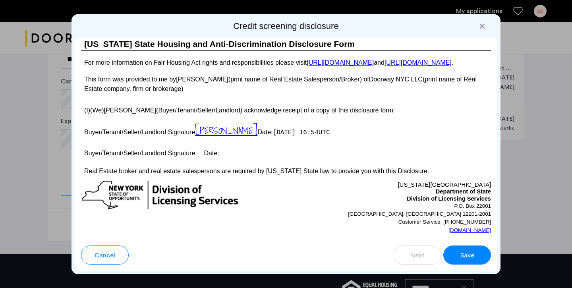
click at [480, 260] on button "Save" at bounding box center [467, 255] width 48 height 19
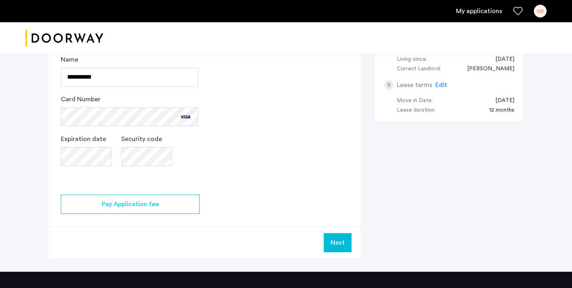
scroll to position [331, 0]
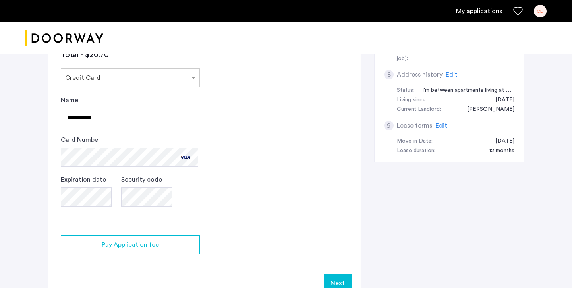
click at [337, 278] on button "Next" at bounding box center [338, 283] width 28 height 19
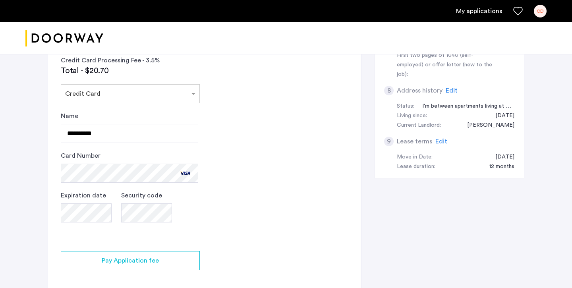
scroll to position [354, 0]
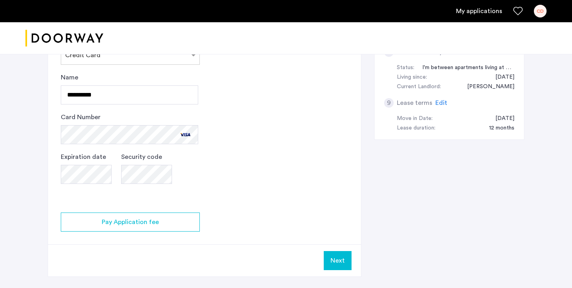
click at [163, 232] on app-credit-screening "2 Credit Screening & Application Fees Application Fees Please submit your appli…" at bounding box center [204, 15] width 313 height 521
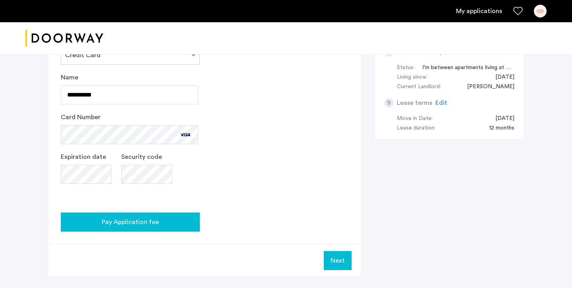
click at [167, 223] on div "Pay Application fee" at bounding box center [130, 222] width 126 height 10
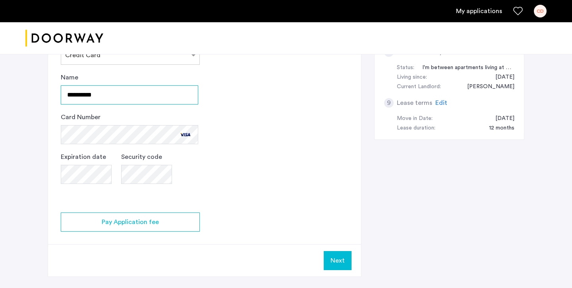
click at [163, 92] on input "**********" at bounding box center [129, 94] width 137 height 19
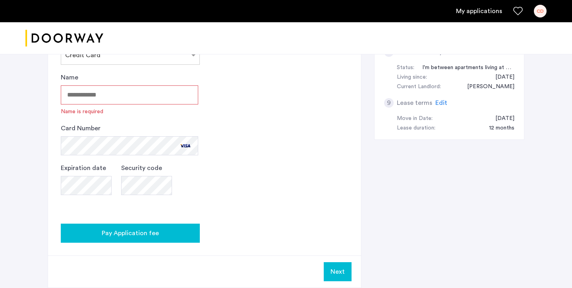
click at [162, 225] on button "Pay Application fee" at bounding box center [130, 233] width 139 height 19
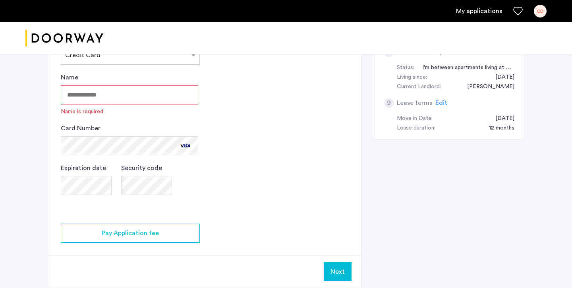
click at [162, 87] on input "Name" at bounding box center [129, 94] width 137 height 19
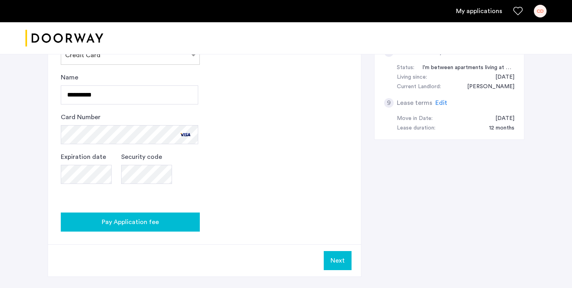
click at [165, 225] on div "Pay Application fee" at bounding box center [130, 222] width 126 height 10
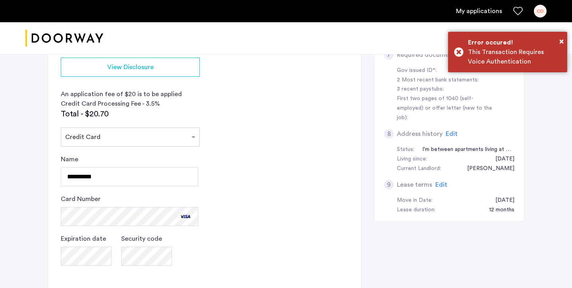
scroll to position [381, 0]
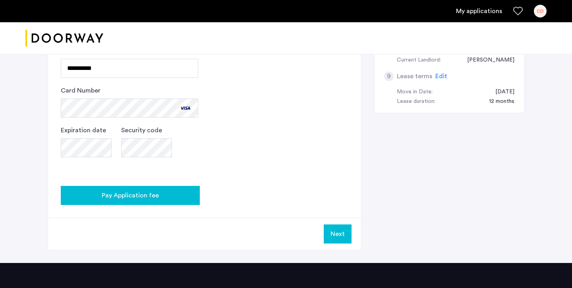
click at [114, 188] on button "Pay Application fee" at bounding box center [130, 195] width 139 height 19
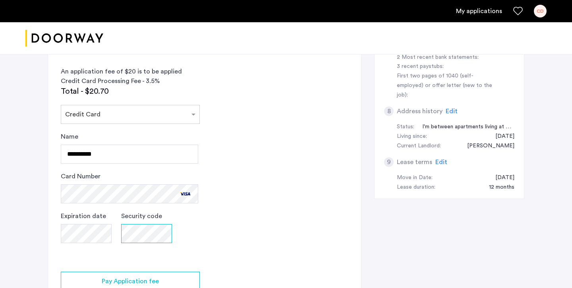
scroll to position [296, 0]
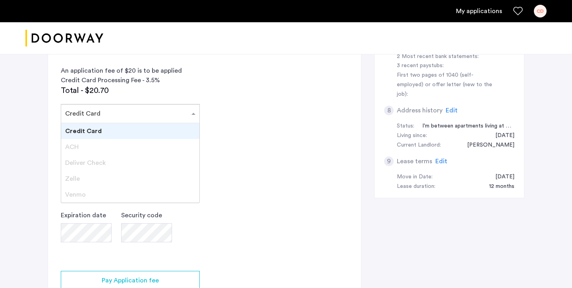
click at [195, 110] on span at bounding box center [194, 114] width 10 height 10
click at [172, 114] on input "text" at bounding box center [122, 112] width 114 height 6
click at [245, 102] on app-credit-screening "2 Credit Screening & Application Fees Application Fees Please submit your appli…" at bounding box center [204, 74] width 313 height 521
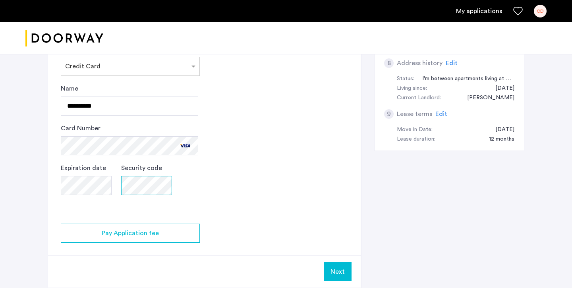
scroll to position [346, 0]
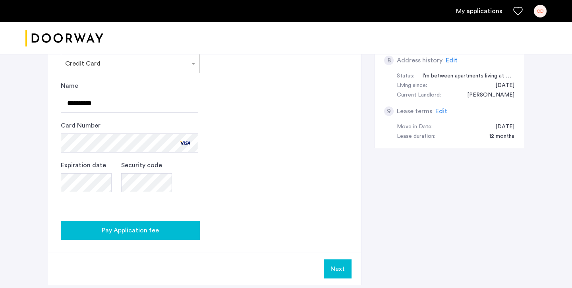
click at [186, 236] on button "Pay Application fee" at bounding box center [130, 230] width 139 height 19
click at [157, 228] on span "Pay Application fee" at bounding box center [130, 231] width 57 height 10
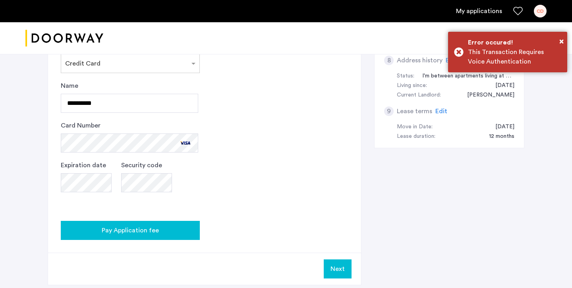
scroll to position [258, 0]
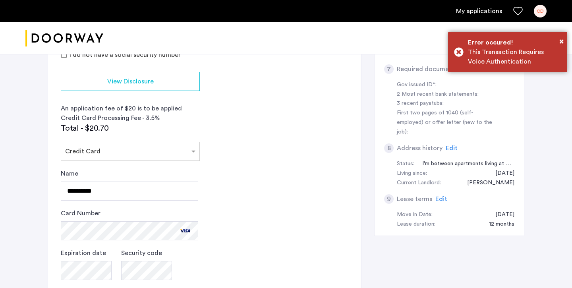
click at [156, 143] on div "Select payment method × Credit Card" at bounding box center [130, 151] width 139 height 19
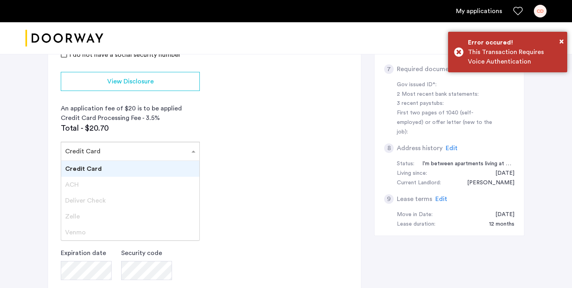
click at [145, 188] on div "ACH" at bounding box center [130, 185] width 138 height 16
click at [161, 153] on div at bounding box center [130, 149] width 138 height 10
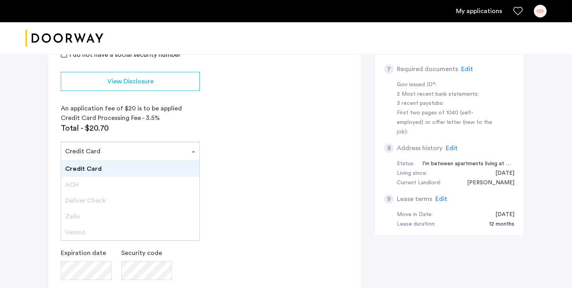
click at [207, 152] on app-credit-screening "2 Credit Screening & Application Fees Application Fees Please submit your appli…" at bounding box center [204, 111] width 313 height 521
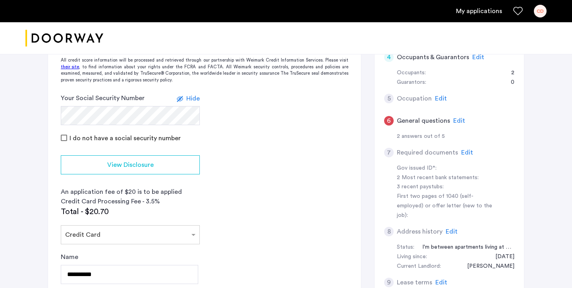
scroll to position [199, 0]
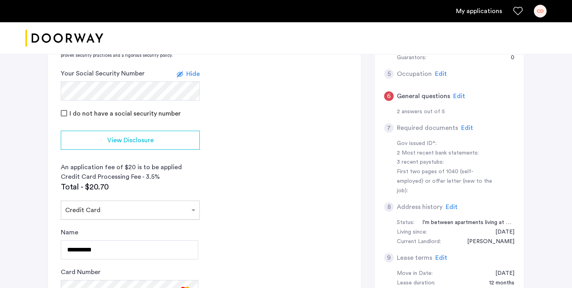
click at [130, 202] on div "Select payment method × Credit Card" at bounding box center [130, 210] width 139 height 19
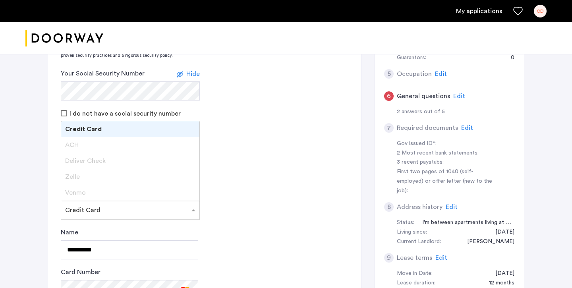
click at [135, 166] on div "Deliver Check" at bounding box center [130, 161] width 138 height 16
click at [232, 178] on app-credit-screening "2 Credit Screening & Application Fees Application Fees Please submit your appli…" at bounding box center [204, 170] width 313 height 521
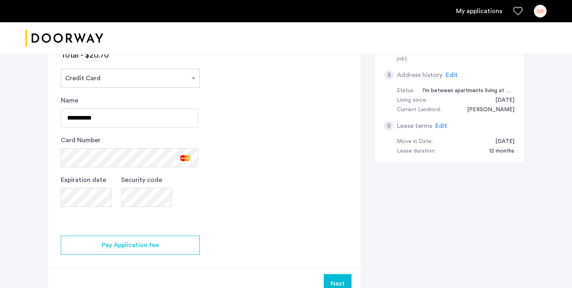
scroll to position [276, 0]
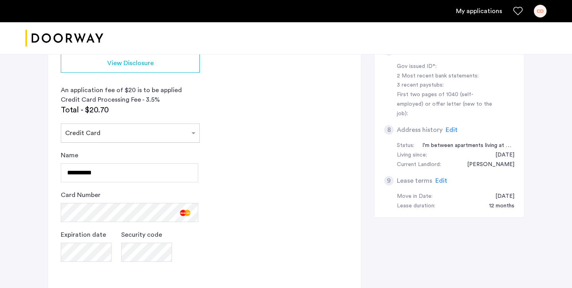
click at [185, 131] on div at bounding box center [130, 131] width 138 height 10
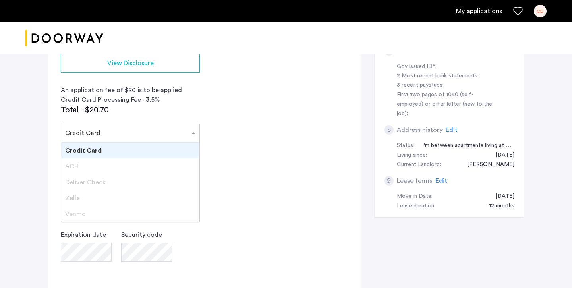
scroll to position [364, 0]
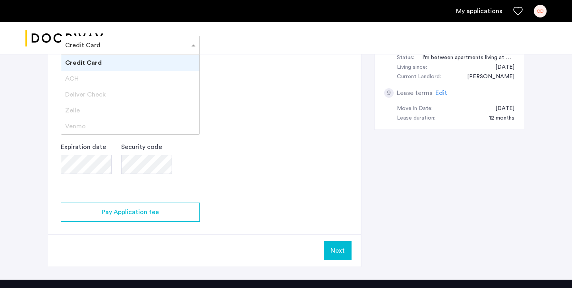
click at [201, 164] on app-credit-screening "2 Credit Screening & Application Fees Application Fees Please submit your appli…" at bounding box center [204, 5] width 313 height 521
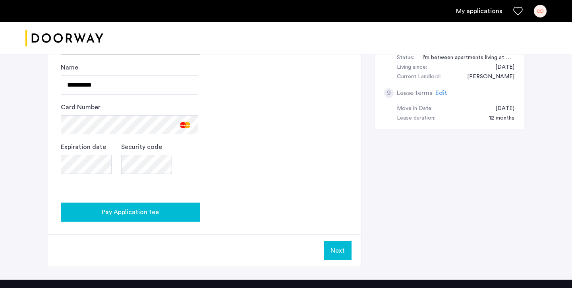
click at [147, 209] on span "Pay Application fee" at bounding box center [130, 212] width 57 height 10
click at [151, 207] on button "Pay Application fee" at bounding box center [130, 212] width 139 height 19
click at [102, 207] on button "Pay Application fee" at bounding box center [130, 212] width 139 height 19
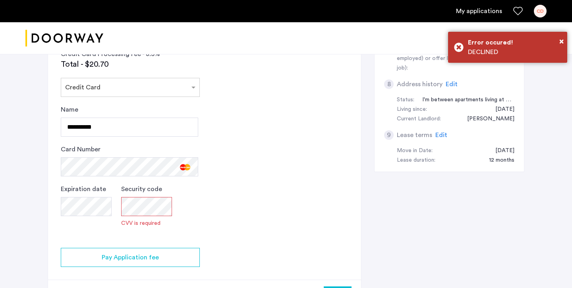
scroll to position [332, 0]
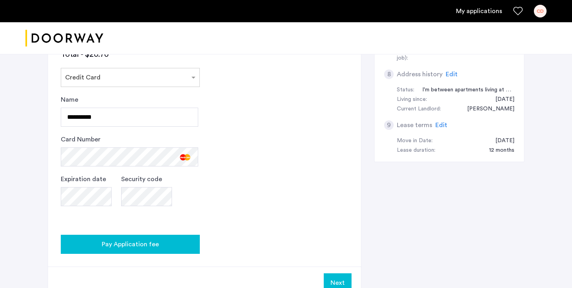
click at [111, 247] on span "Pay Application fee" at bounding box center [130, 245] width 57 height 10
click at [138, 240] on span "Pay Application fee" at bounding box center [130, 245] width 57 height 10
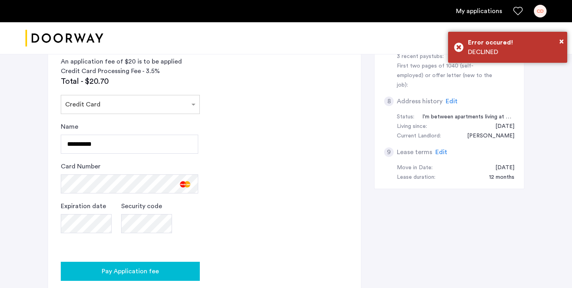
scroll to position [302, 0]
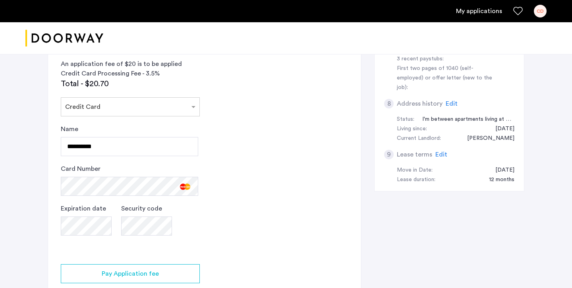
click at [141, 261] on app-credit-screening "2 Credit Screening & Application Fees Application Fees Please submit your appli…" at bounding box center [204, 67] width 313 height 521
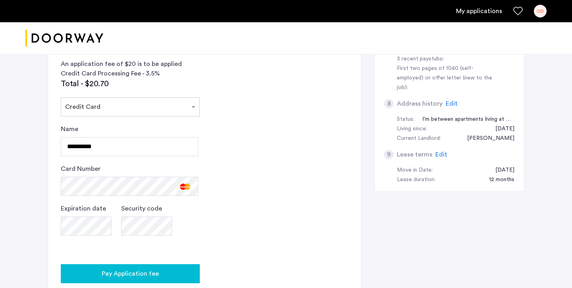
click at [141, 264] on button "Pay Application fee" at bounding box center [130, 273] width 139 height 19
click at [149, 269] on button "Pay Application fee" at bounding box center [130, 273] width 139 height 19
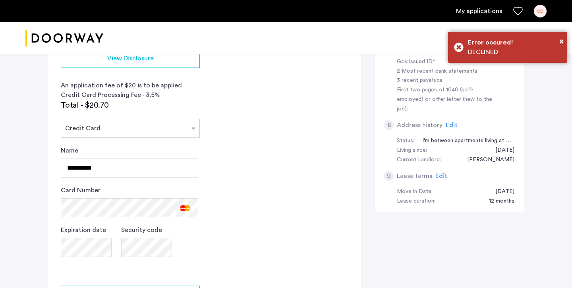
scroll to position [292, 0]
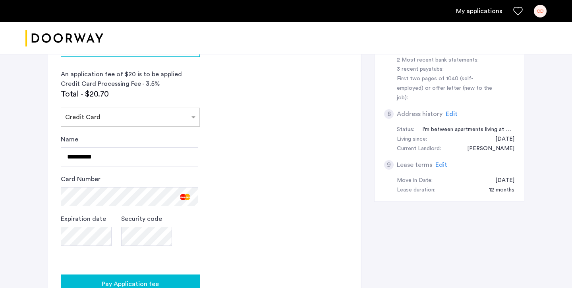
click at [144, 278] on button "Pay Application fee" at bounding box center [130, 284] width 139 height 19
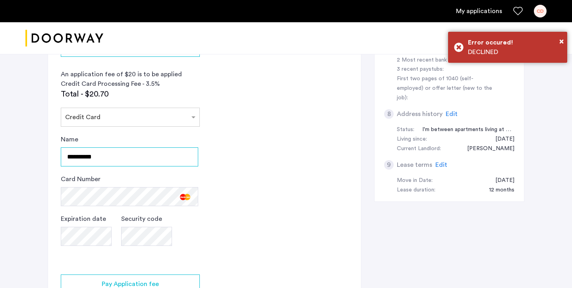
drag, startPoint x: 118, startPoint y: 161, endPoint x: 36, endPoint y: 153, distance: 82.6
click at [34, 153] on div "[STREET_ADDRESS][PERSON_NAME] | Application Id: #9062 $4200 /month 2 Credit Scr…" at bounding box center [286, 55] width 572 height 593
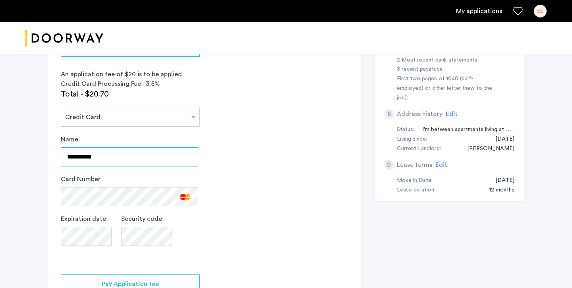
type input "*"
type input "**********"
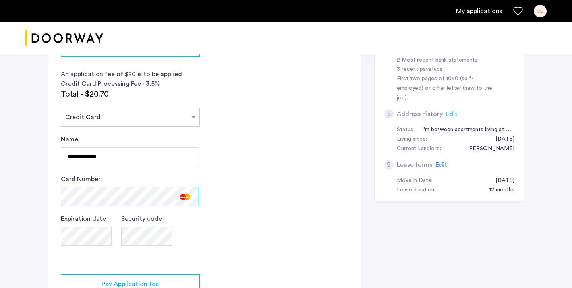
click at [40, 192] on div "[STREET_ADDRESS][PERSON_NAME] | Application Id: #9062 $4200 /month 2 Credit Scr…" at bounding box center [286, 55] width 501 height 593
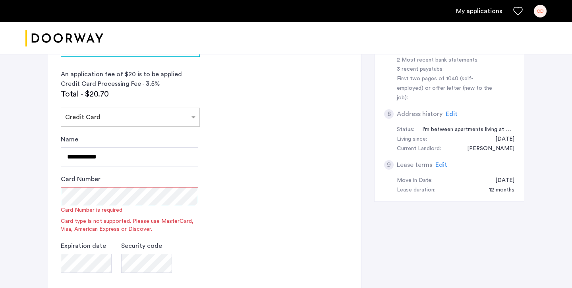
click at [159, 146] on div "**********" at bounding box center [129, 151] width 137 height 32
click at [159, 155] on input "**********" at bounding box center [129, 156] width 137 height 19
click at [159, 156] on input "**********" at bounding box center [129, 156] width 137 height 19
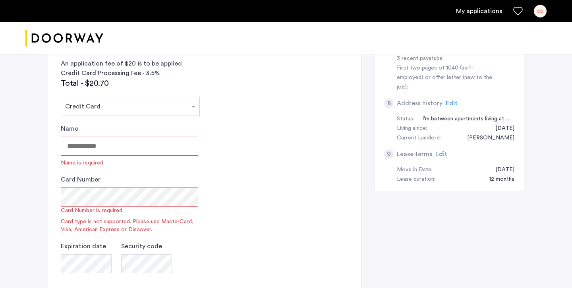
scroll to position [269, 0]
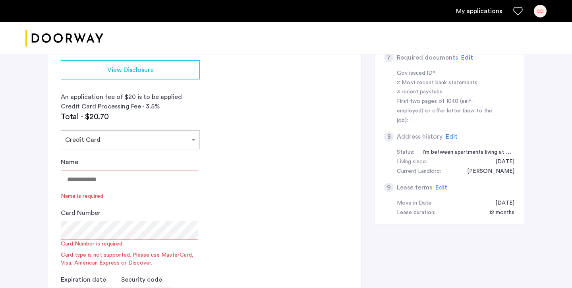
click at [168, 178] on input "Name" at bounding box center [129, 179] width 137 height 19
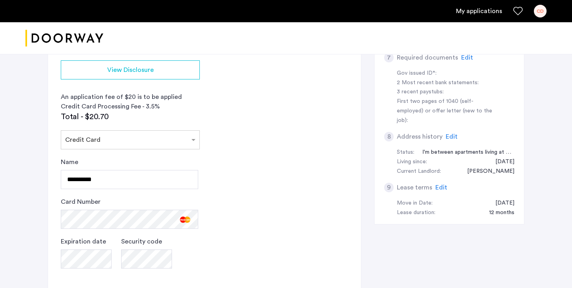
click at [186, 220] on div "Card Number" at bounding box center [129, 213] width 137 height 32
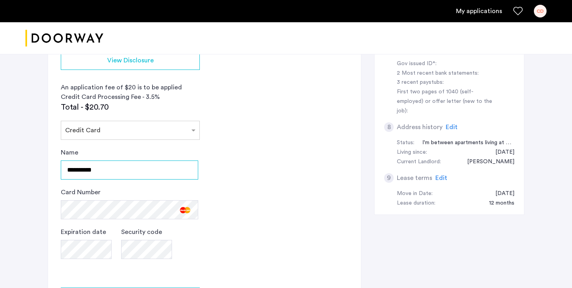
click at [121, 173] on input "**********" at bounding box center [129, 169] width 137 height 19
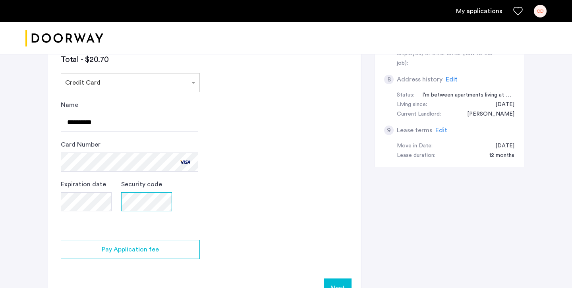
scroll to position [335, 0]
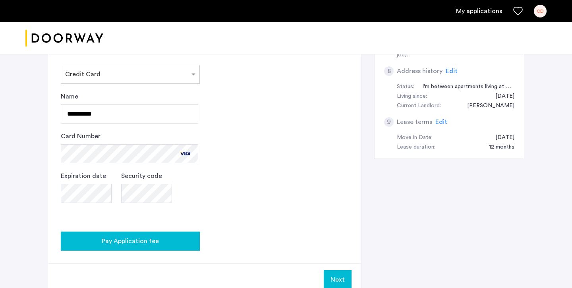
click at [131, 244] on span "Pay Application fee" at bounding box center [130, 241] width 57 height 10
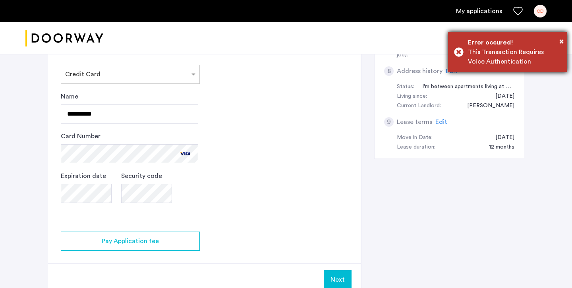
click at [487, 62] on div "This Transaction Requires Voice Authentication" at bounding box center [514, 56] width 93 height 19
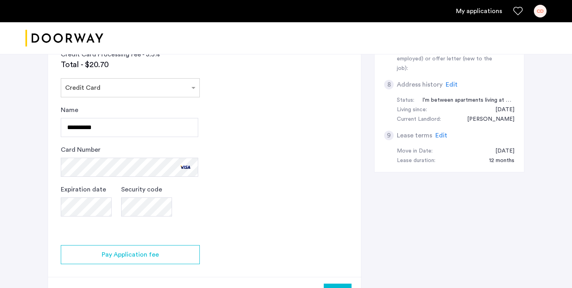
scroll to position [324, 0]
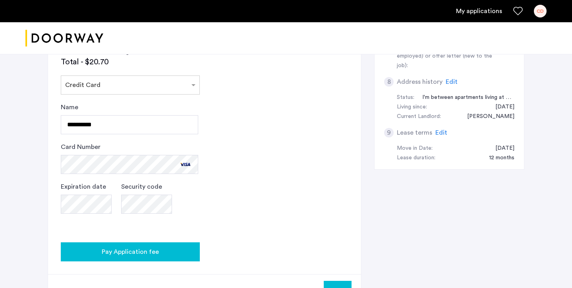
click at [193, 246] on button "Pay Application fee" at bounding box center [130, 251] width 139 height 19
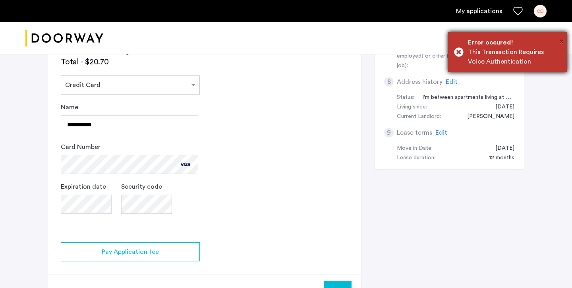
click at [559, 39] on span "×" at bounding box center [561, 41] width 4 height 8
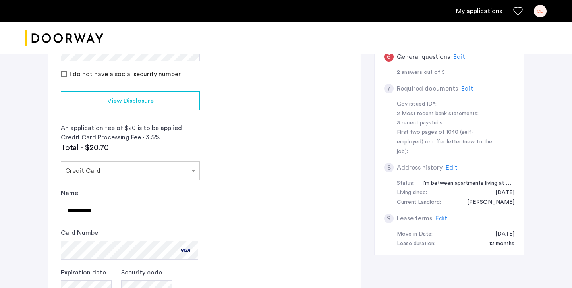
scroll to position [239, 0]
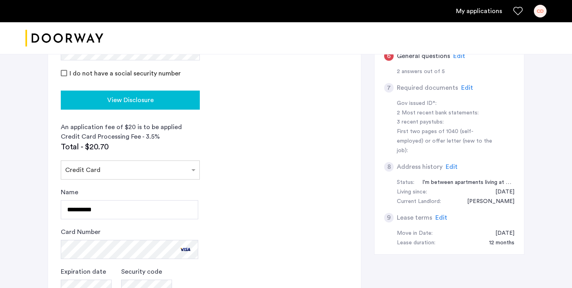
click at [140, 95] on span "View Disclosure" at bounding box center [130, 100] width 46 height 10
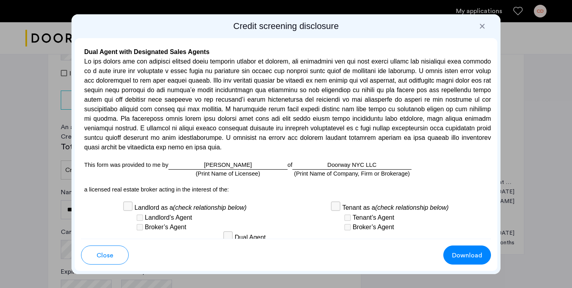
scroll to position [2366, 0]
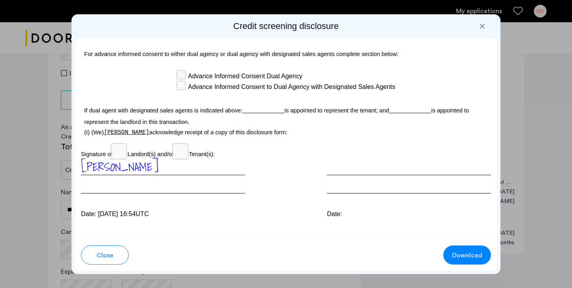
click at [482, 30] on h2 "Credit screening disclosure" at bounding box center [286, 26] width 423 height 11
click at [481, 22] on div at bounding box center [482, 26] width 8 height 8
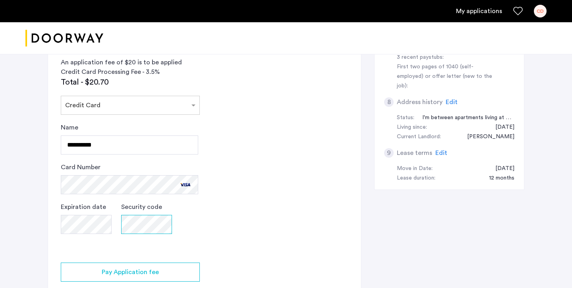
scroll to position [318, 0]
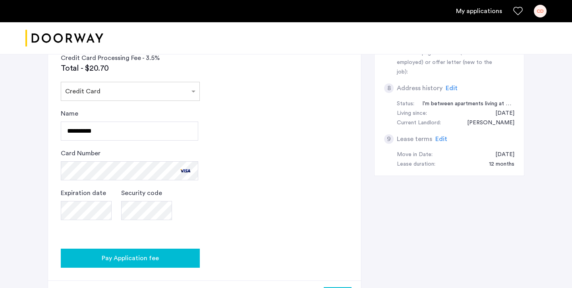
click at [173, 263] on button "Pay Application fee" at bounding box center [130, 258] width 139 height 19
click at [149, 263] on button "Pay Application fee" at bounding box center [130, 258] width 139 height 19
click at [134, 251] on button "Pay Application fee" at bounding box center [130, 258] width 139 height 19
click at [141, 254] on span "Pay Application fee" at bounding box center [130, 258] width 57 height 10
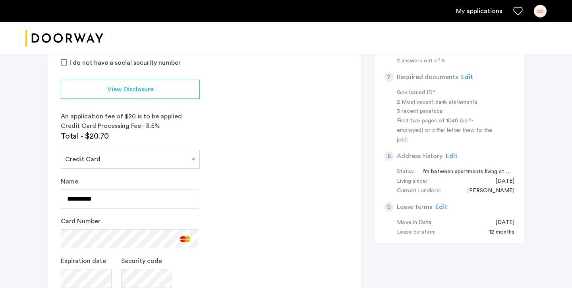
scroll to position [271, 0]
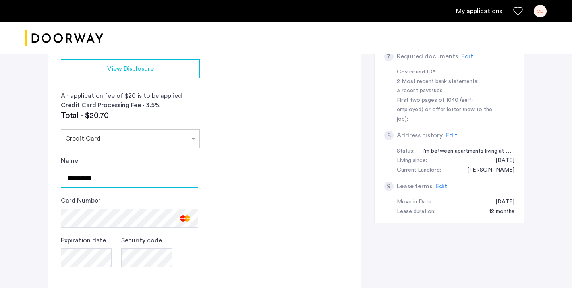
drag, startPoint x: 147, startPoint y: 179, endPoint x: 58, endPoint y: 176, distance: 89.5
click at [58, 176] on app-credit-screening "2 Credit Screening & Application Fees Application Fees Please submit your appli…" at bounding box center [204, 99] width 313 height 521
type input "**********"
click at [12, 211] on div "[STREET_ADDRESS][PERSON_NAME] | Application Id: #9062 $4200 /month 2 Credit Scr…" at bounding box center [286, 76] width 572 height 593
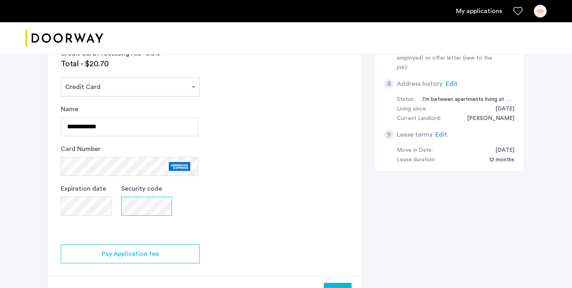
scroll to position [323, 0]
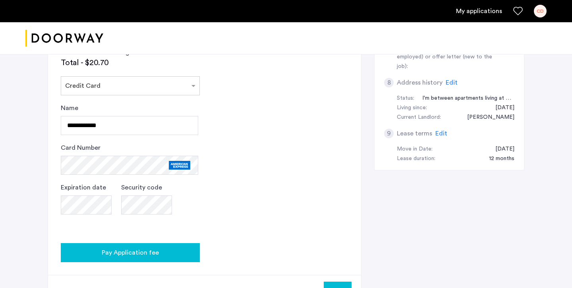
click at [147, 253] on span "Pay Application fee" at bounding box center [130, 253] width 57 height 10
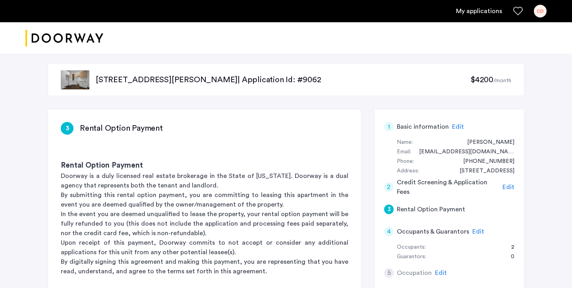
scroll to position [77, 0]
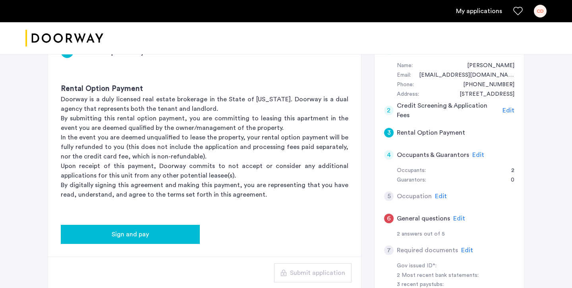
click at [160, 227] on button "Sign and pay" at bounding box center [130, 234] width 139 height 19
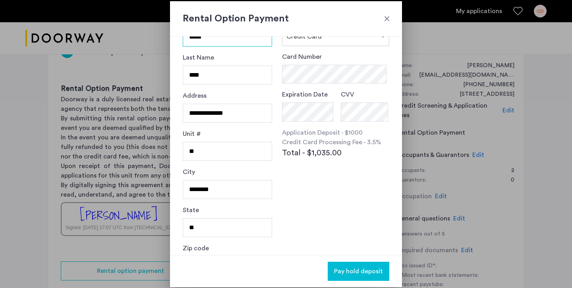
scroll to position [25, 0]
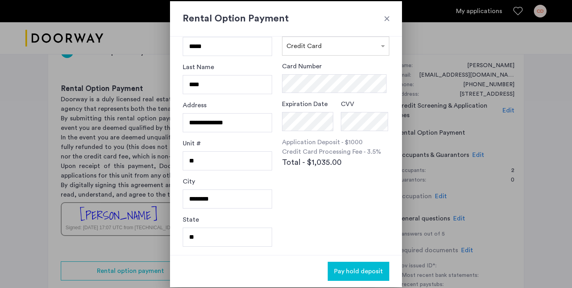
click at [385, 24] on h2 "Rental Option Payment" at bounding box center [286, 19] width 207 height 14
click at [389, 15] on div at bounding box center [387, 19] width 8 height 8
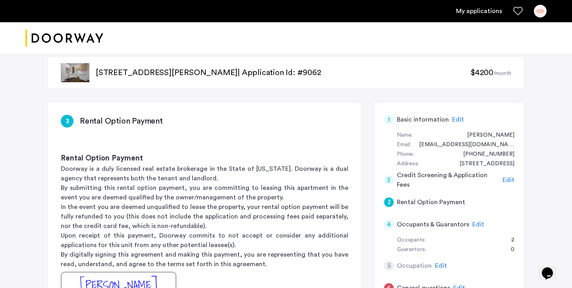
scroll to position [41, 0]
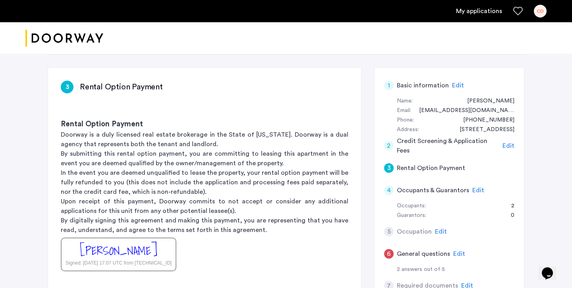
click at [454, 169] on h5 "Rental Option Payment" at bounding box center [431, 168] width 68 height 10
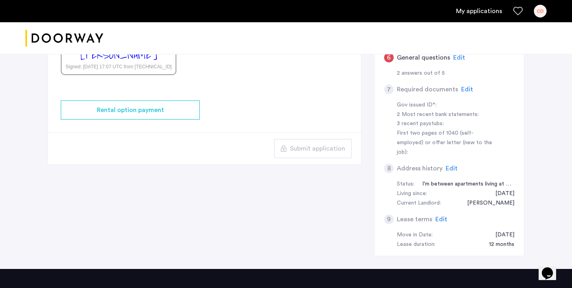
scroll to position [0, 0]
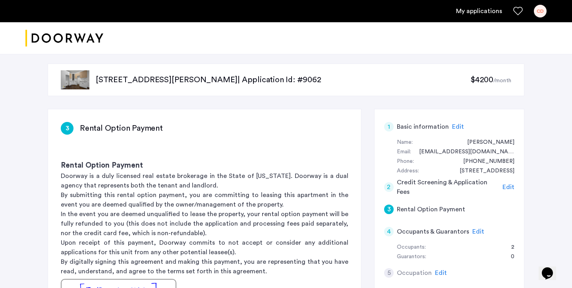
click at [426, 207] on h5 "Rental Option Payment" at bounding box center [431, 210] width 68 height 10
click at [391, 207] on div "3" at bounding box center [389, 210] width 10 height 10
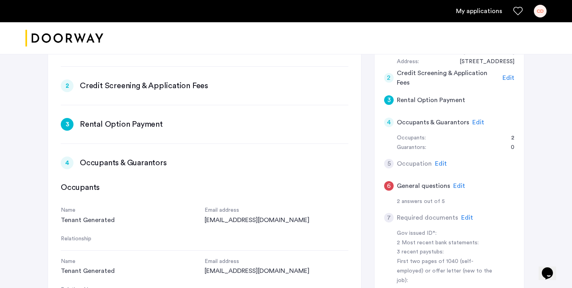
scroll to position [125, 0]
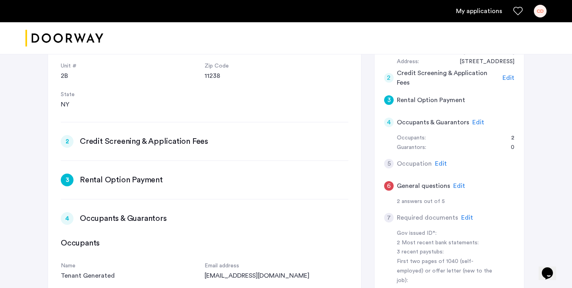
click at [242, 145] on div "2 Credit Screening & Application Fees Edit" at bounding box center [205, 141] width 288 height 13
click at [172, 139] on h3 "Credit Screening & Application Fees" at bounding box center [144, 141] width 128 height 11
click at [66, 180] on div "3" at bounding box center [67, 180] width 13 height 13
click at [68, 139] on div "2" at bounding box center [67, 141] width 13 height 13
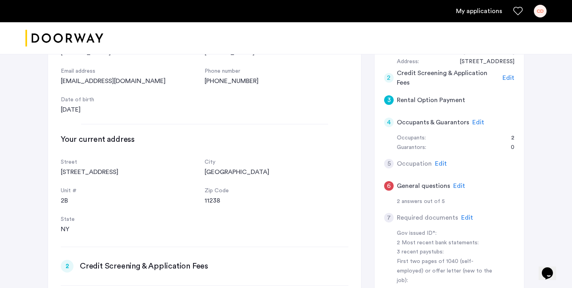
scroll to position [2, 0]
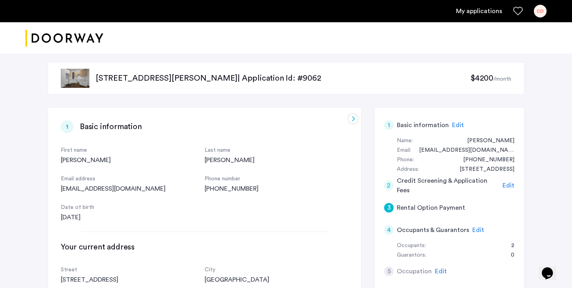
click at [508, 184] on span "Edit" at bounding box center [509, 185] width 12 height 6
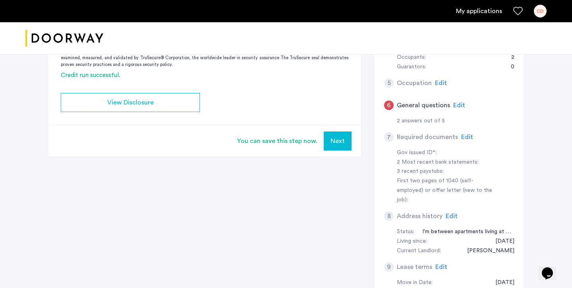
scroll to position [164, 0]
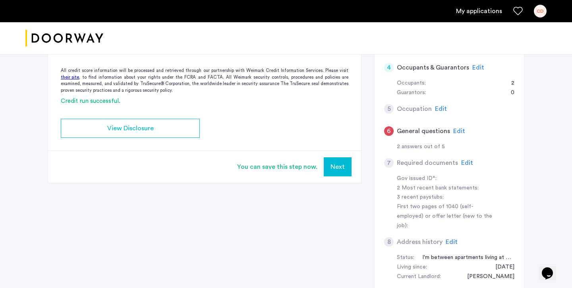
click at [344, 163] on button "Next" at bounding box center [338, 166] width 28 height 19
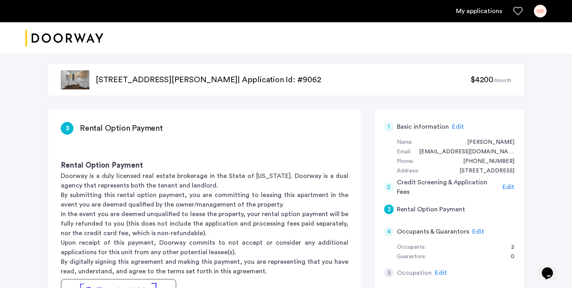
scroll to position [137, 0]
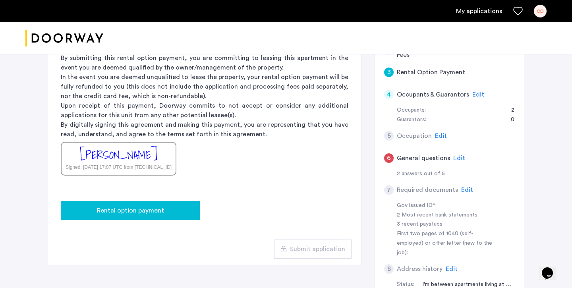
click at [186, 209] on div "Rental option payment" at bounding box center [130, 211] width 126 height 10
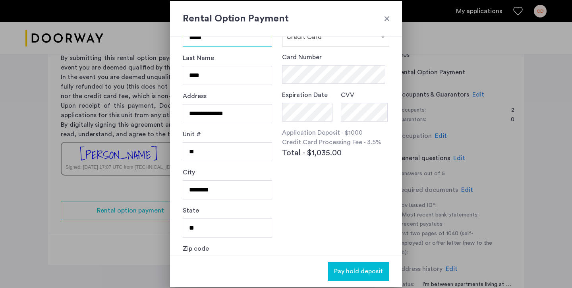
scroll to position [0, 0]
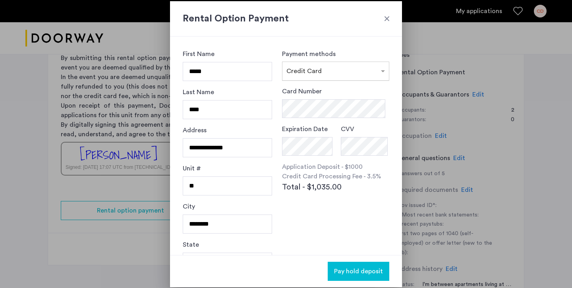
click at [331, 67] on input "text" at bounding box center [327, 70] width 83 height 6
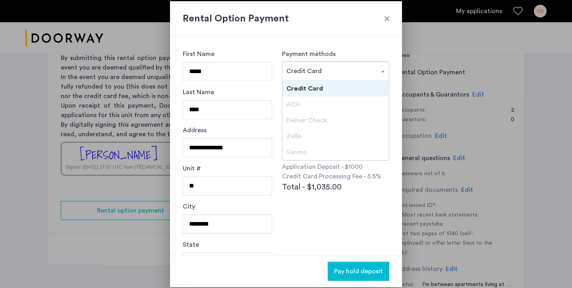
click at [336, 88] on div "Credit Card" at bounding box center [335, 89] width 106 height 16
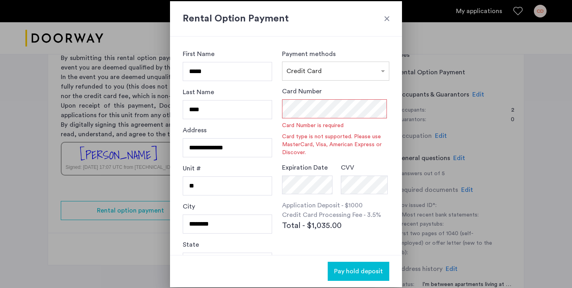
click at [358, 87] on div "Card Number Card Number is required Card type is not supported. Please use Mast…" at bounding box center [335, 122] width 107 height 70
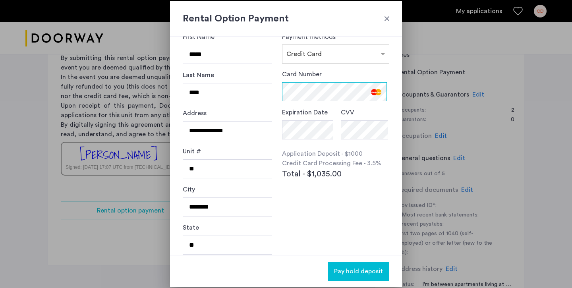
scroll to position [14, 0]
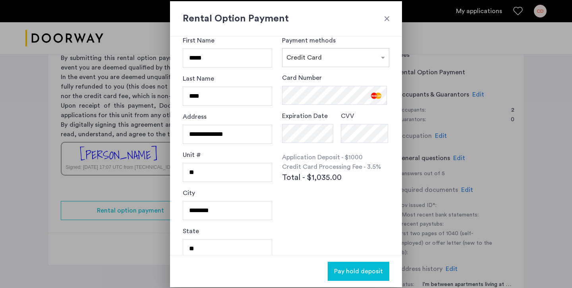
click at [355, 214] on div "Card Number Expiration Date CVV Application Deposit - $1000 Credit Card Process…" at bounding box center [335, 146] width 107 height 146
click at [365, 264] on button "Pay hold deposit" at bounding box center [359, 271] width 62 height 19
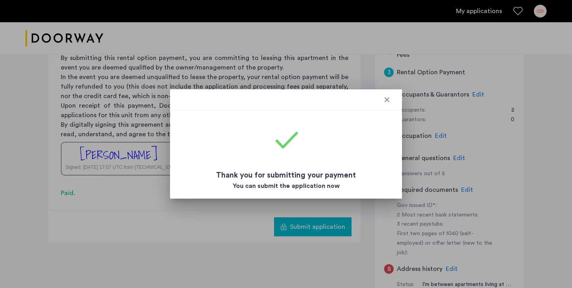
click at [387, 97] on div at bounding box center [387, 100] width 8 height 8
